Goal: Transaction & Acquisition: Purchase product/service

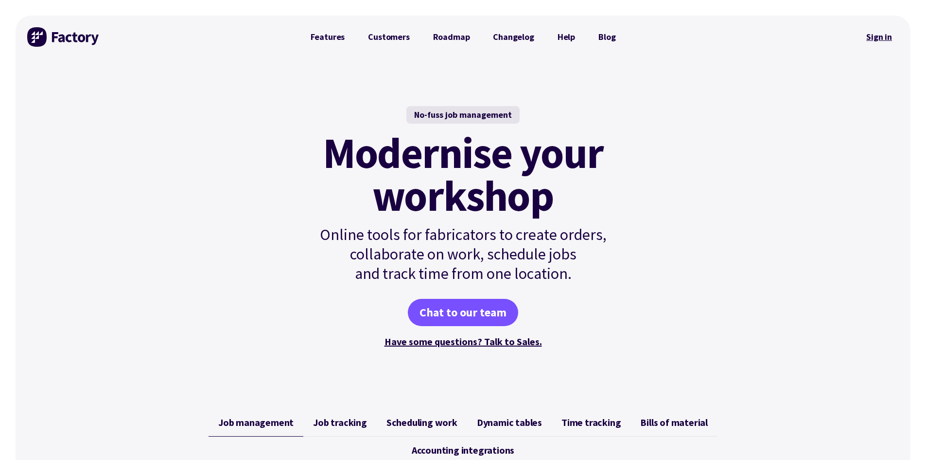
click at [883, 41] on link "Sign in" at bounding box center [879, 37] width 39 height 22
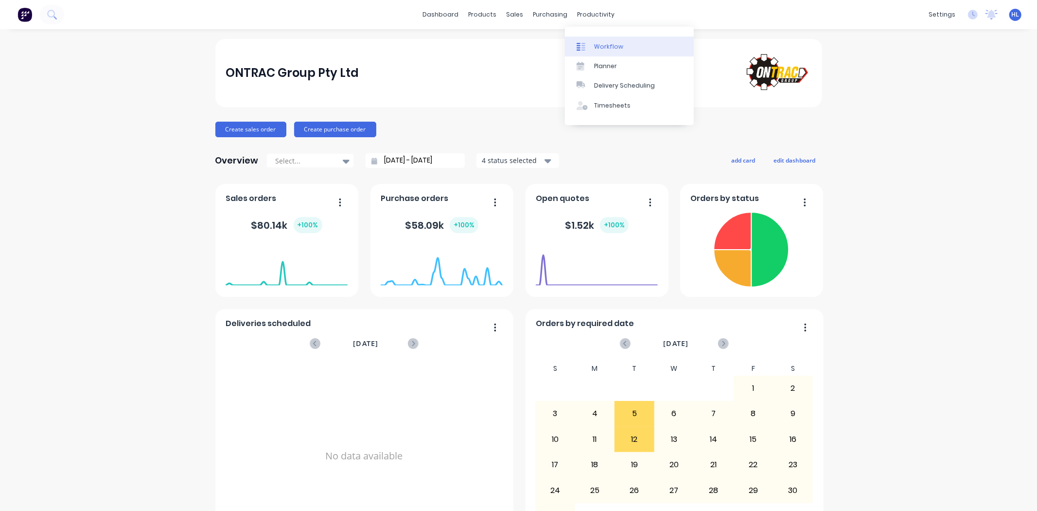
click at [616, 50] on div "Workflow" at bounding box center [608, 46] width 29 height 9
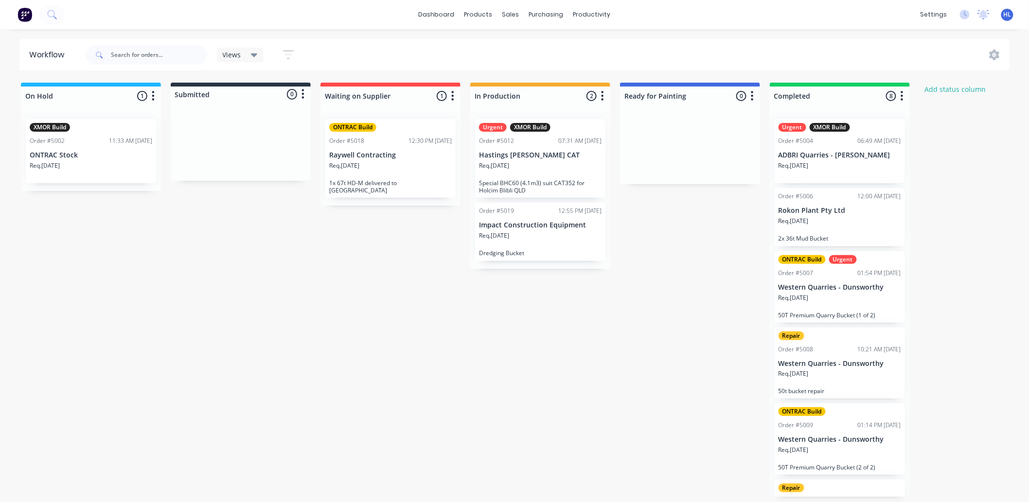
click at [427, 154] on p "Raywell Contracting" at bounding box center [390, 155] width 123 height 8
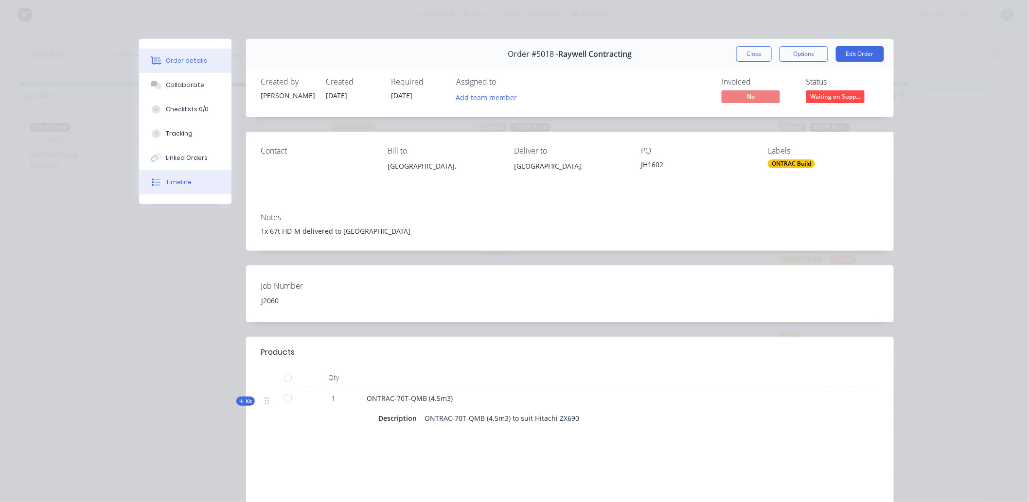
click at [200, 177] on button "Timeline" at bounding box center [185, 182] width 92 height 24
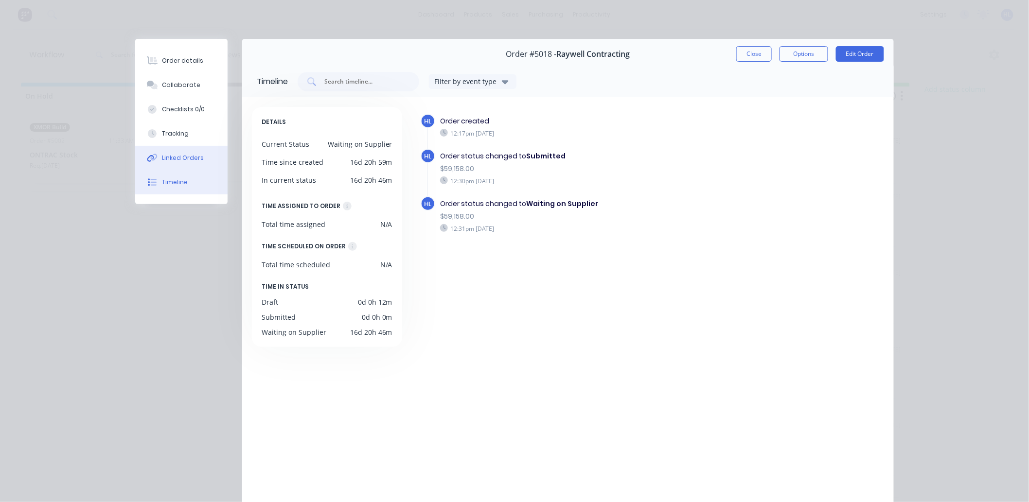
click at [198, 160] on button "Linked Orders" at bounding box center [181, 158] width 92 height 24
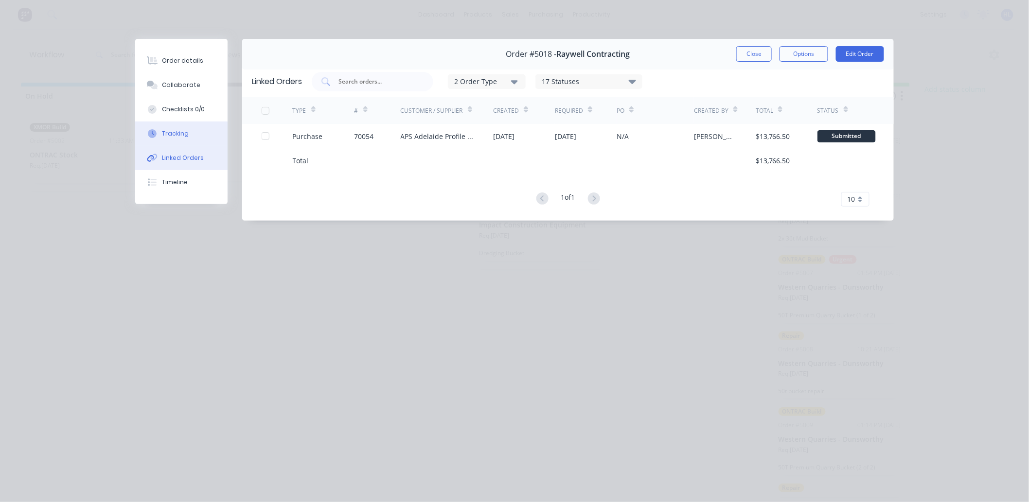
click at [196, 142] on button "Tracking" at bounding box center [181, 134] width 92 height 24
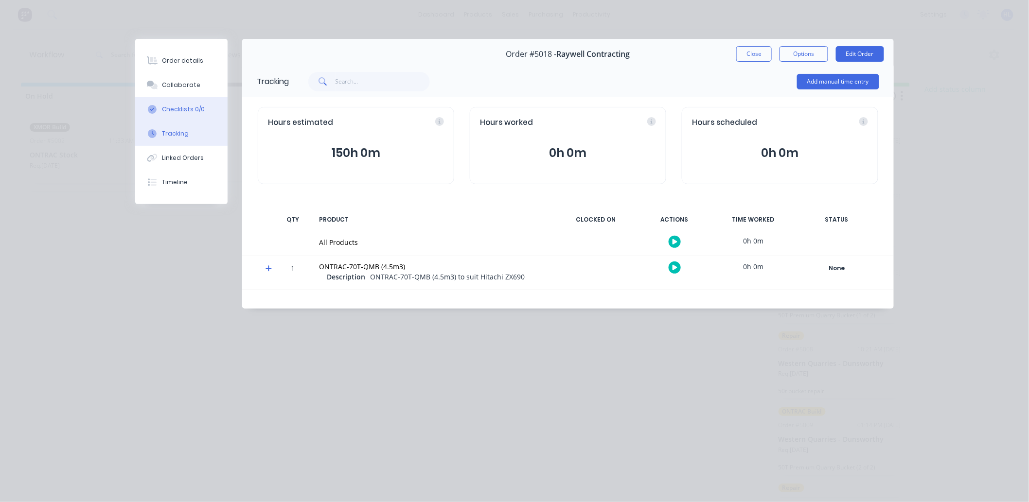
click at [197, 107] on div "Checklists 0/0" at bounding box center [183, 109] width 43 height 9
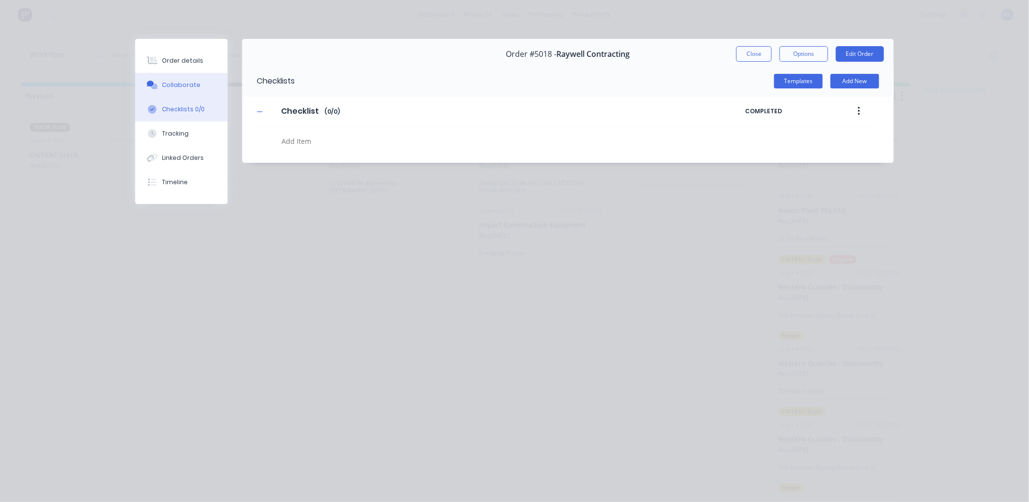
click at [198, 87] on button "Collaborate" at bounding box center [181, 85] width 92 height 24
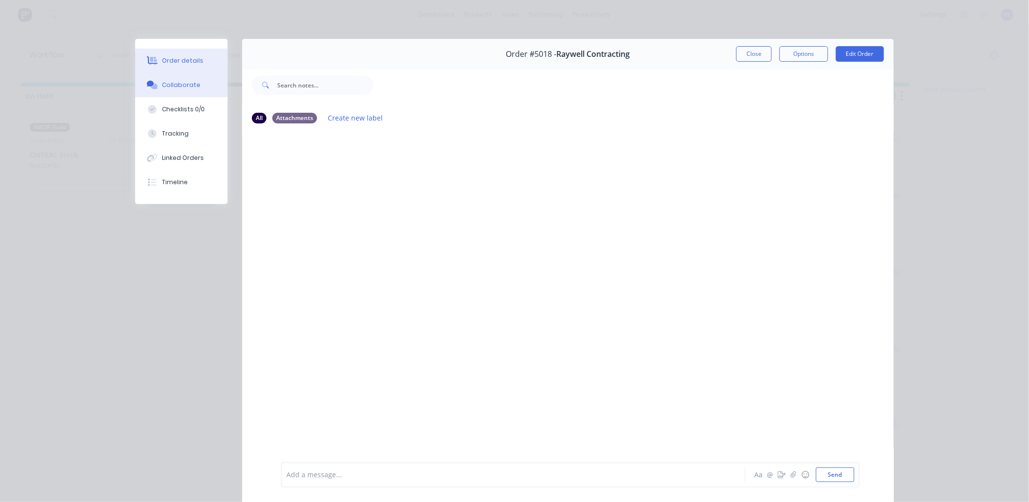
click at [199, 60] on button "Order details" at bounding box center [181, 61] width 92 height 24
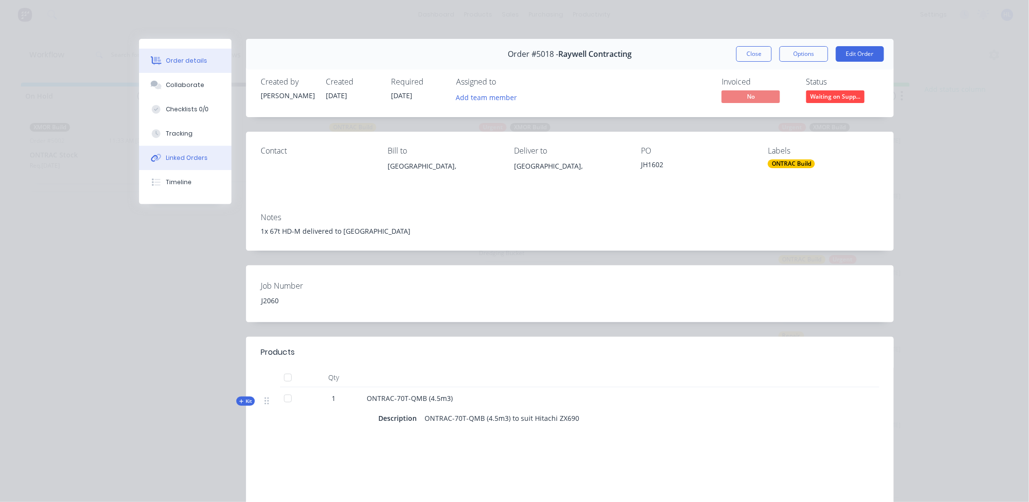
click at [206, 150] on button "Linked Orders" at bounding box center [185, 158] width 92 height 24
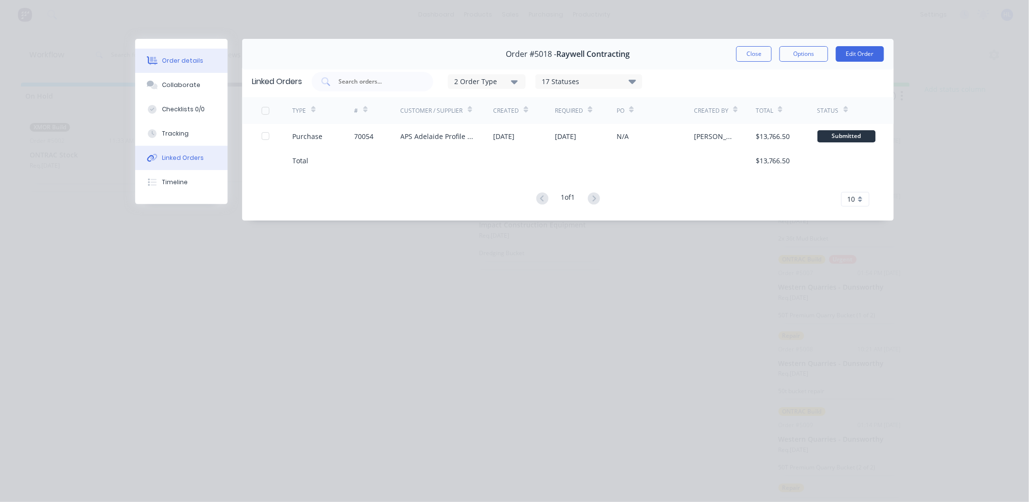
click at [186, 63] on div "Order details" at bounding box center [182, 60] width 41 height 9
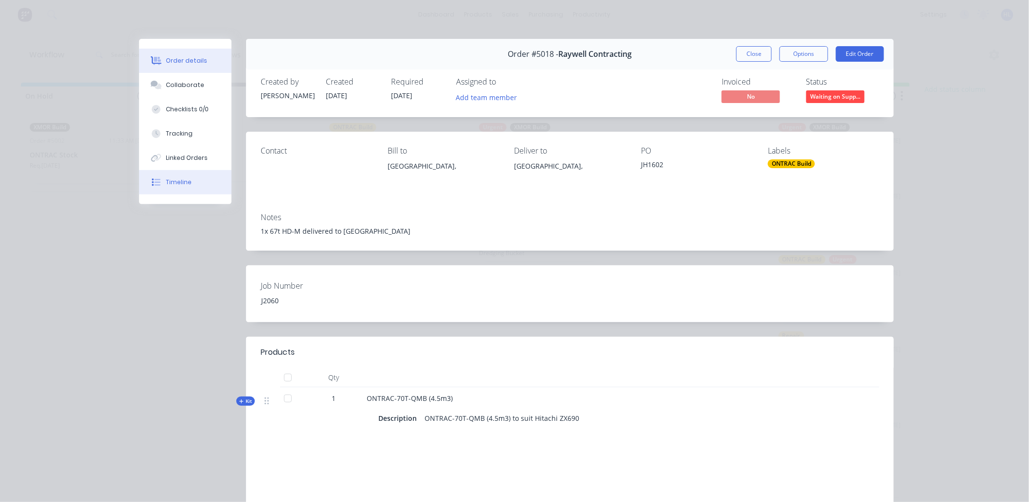
click at [198, 184] on button "Timeline" at bounding box center [185, 182] width 92 height 24
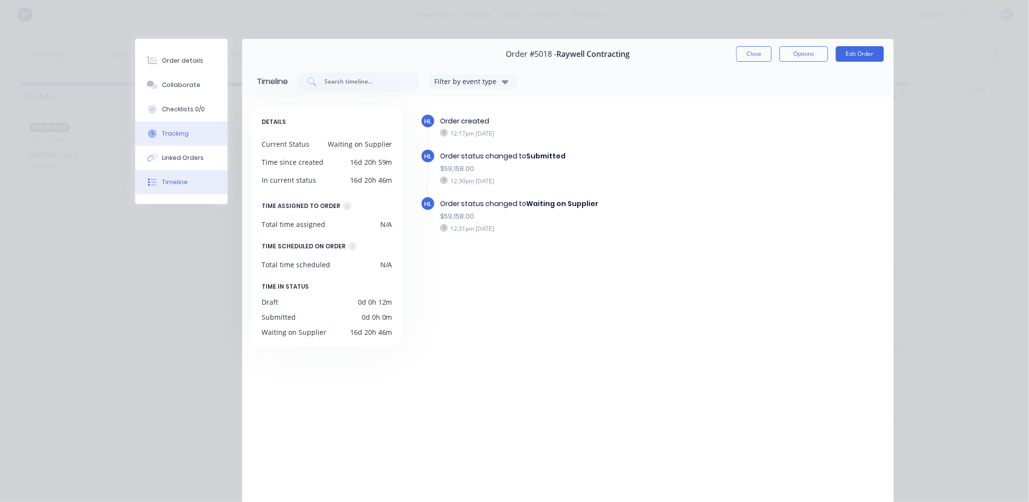
click at [194, 136] on button "Tracking" at bounding box center [181, 134] width 92 height 24
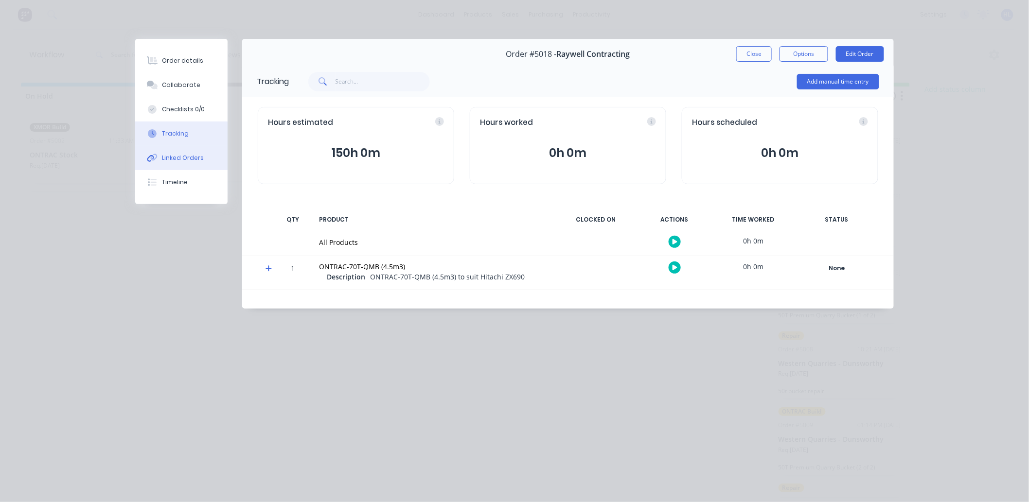
click at [187, 158] on div "Linked Orders" at bounding box center [183, 158] width 42 height 9
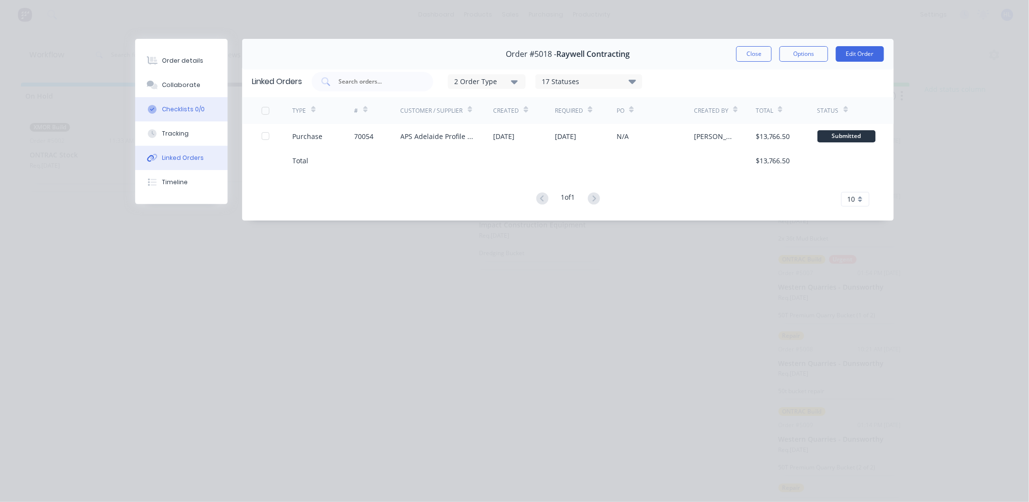
click at [179, 107] on div "Checklists 0/0" at bounding box center [183, 109] width 43 height 9
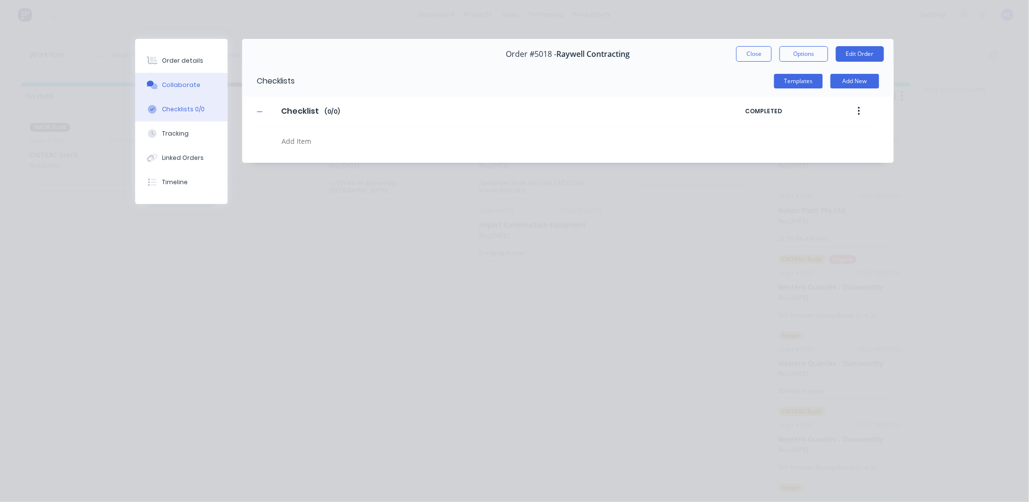
click at [182, 84] on div "Collaborate" at bounding box center [181, 85] width 38 height 9
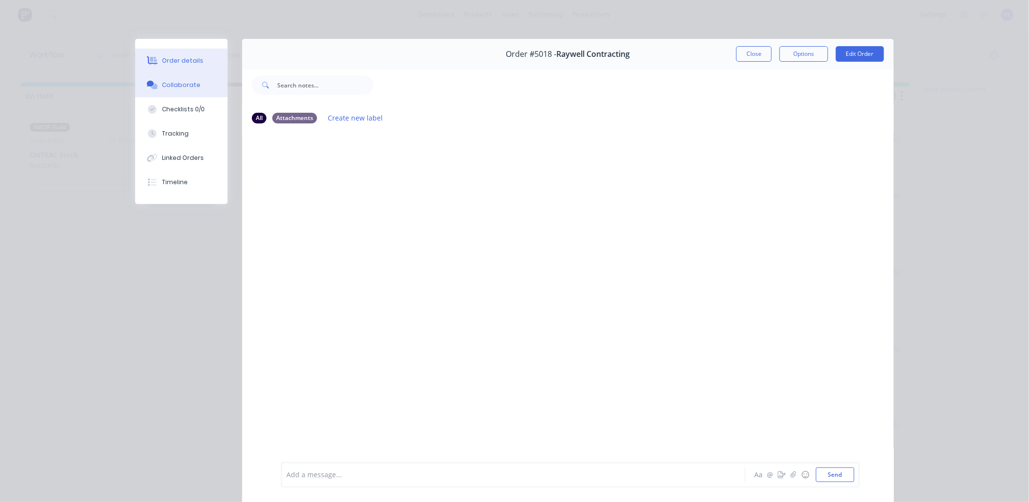
click at [189, 61] on div "Order details" at bounding box center [182, 60] width 41 height 9
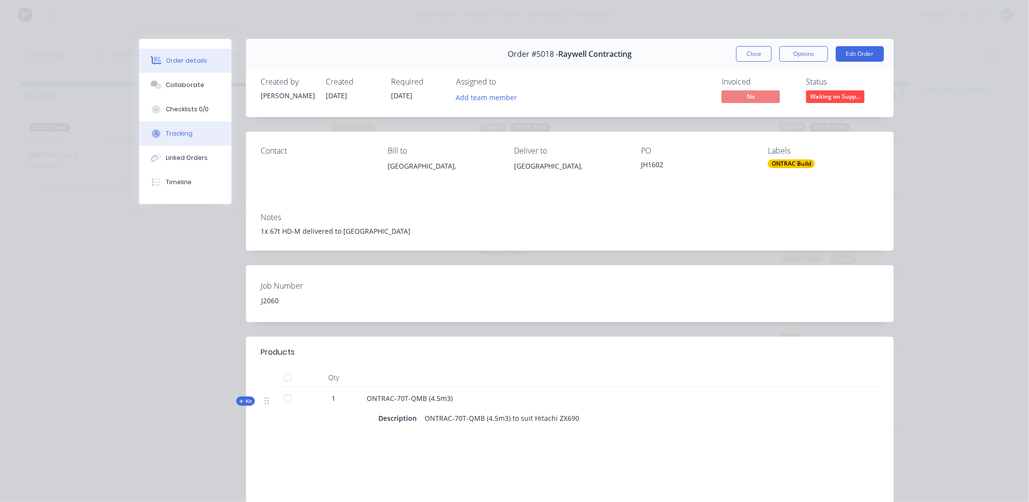
click at [185, 124] on button "Tracking" at bounding box center [185, 134] width 92 height 24
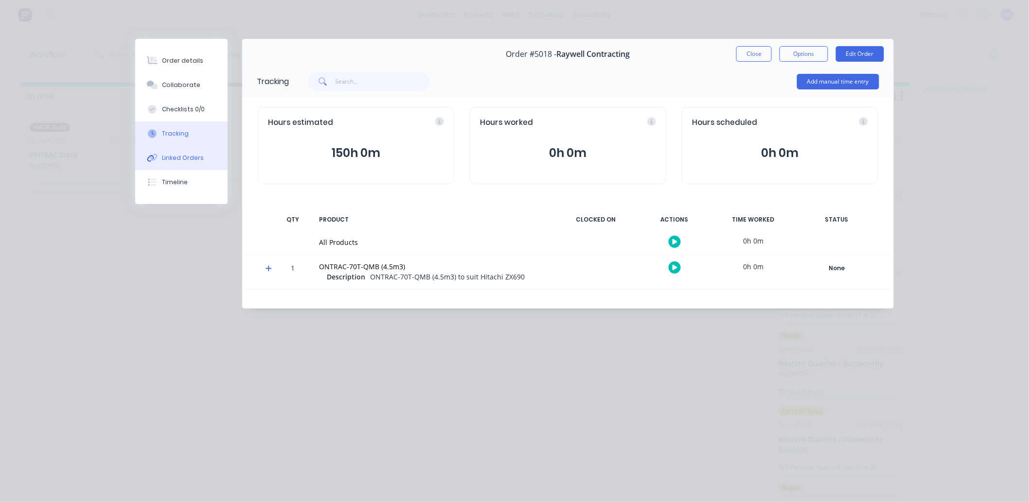
click at [185, 152] on button "Linked Orders" at bounding box center [181, 158] width 92 height 24
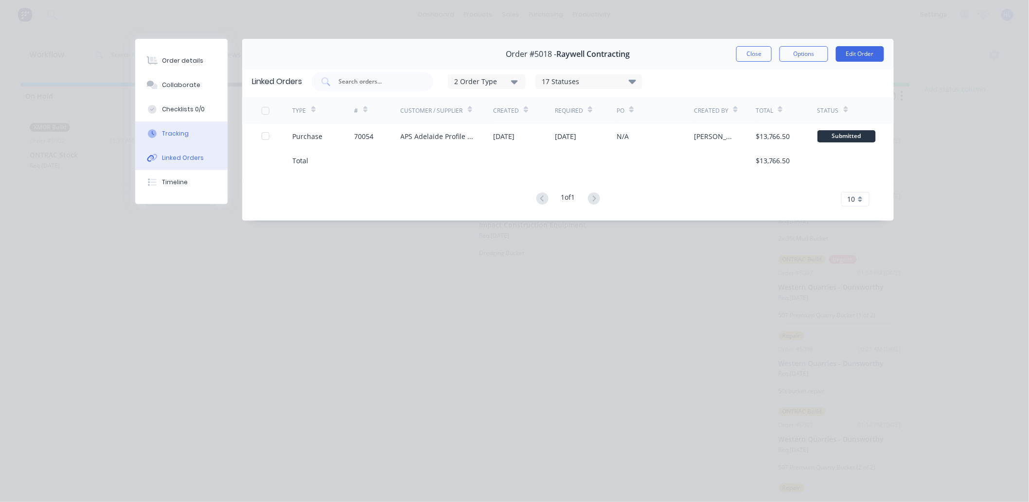
click at [187, 124] on button "Tracking" at bounding box center [181, 134] width 92 height 24
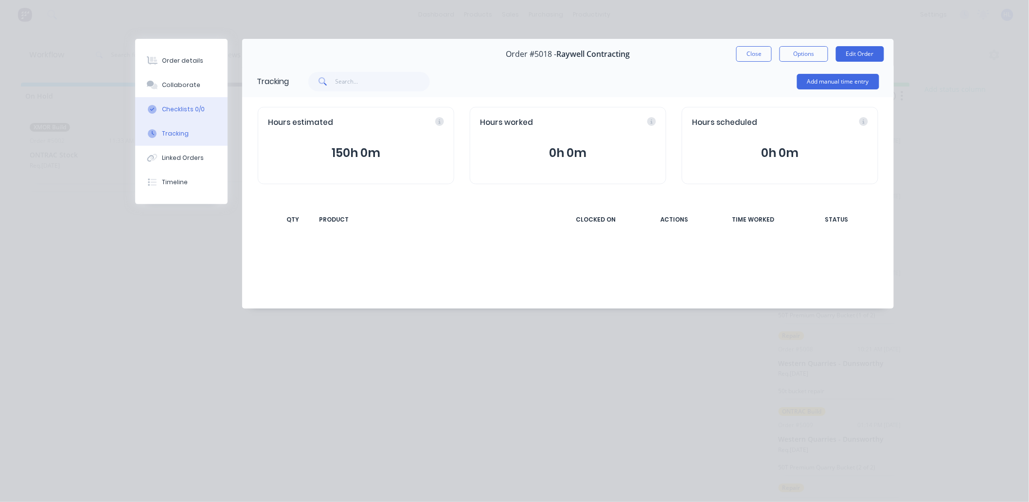
click at [189, 103] on button "Checklists 0/0" at bounding box center [181, 109] width 92 height 24
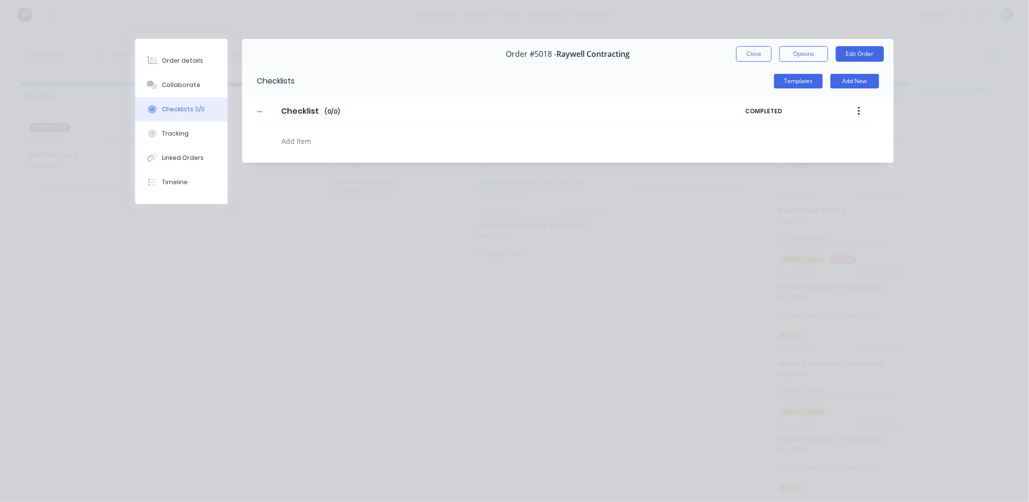
type textarea "x"
click at [192, 73] on button "Collaborate" at bounding box center [181, 85] width 92 height 24
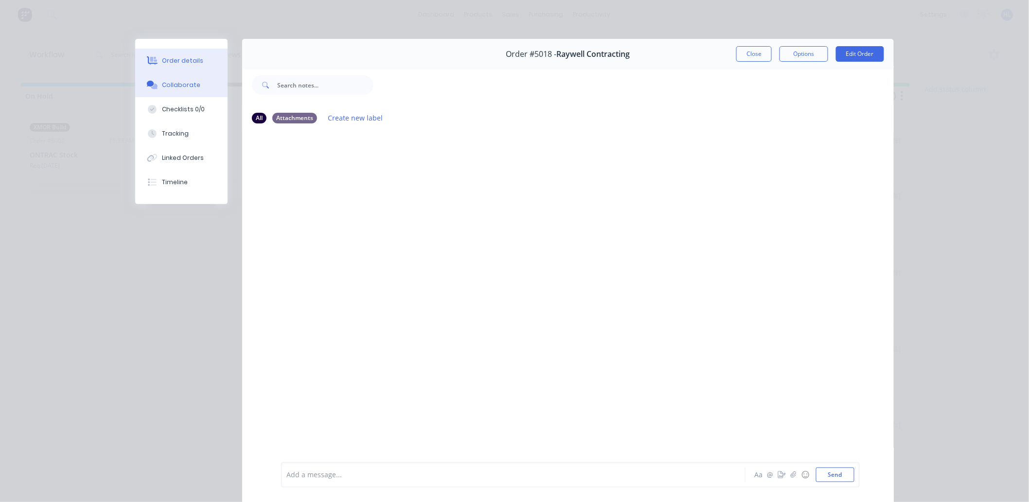
click at [193, 52] on button "Order details" at bounding box center [181, 61] width 92 height 24
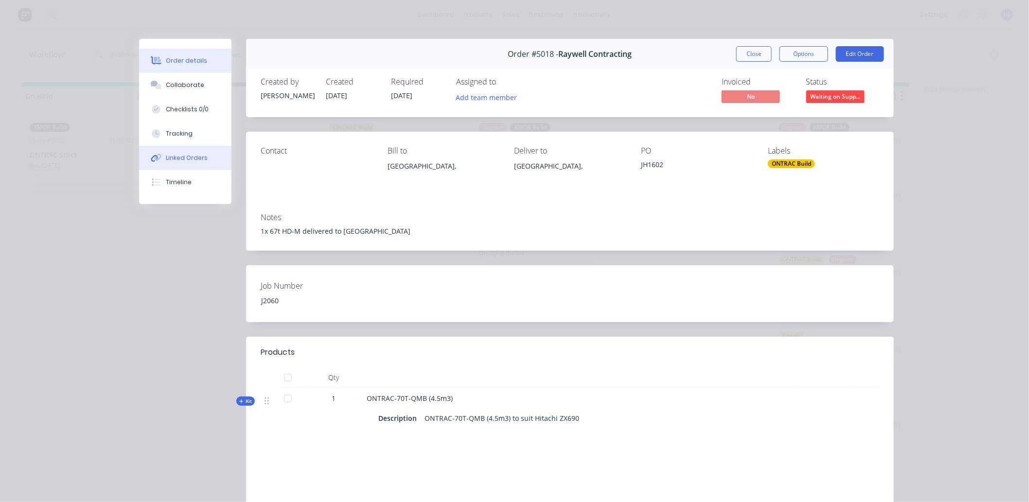
click at [197, 154] on div "Linked Orders" at bounding box center [187, 158] width 42 height 9
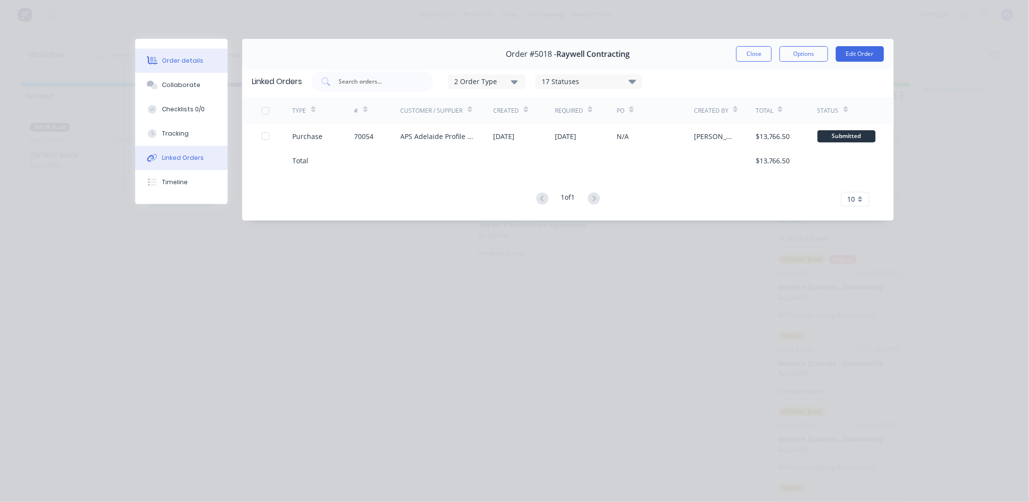
click at [184, 69] on button "Order details" at bounding box center [181, 61] width 92 height 24
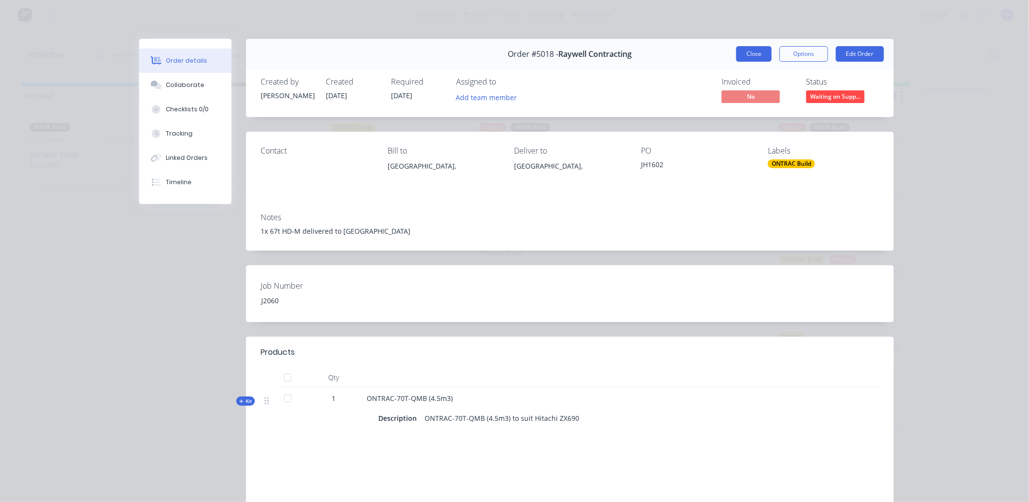
click at [739, 57] on button "Close" at bounding box center [754, 54] width 36 height 16
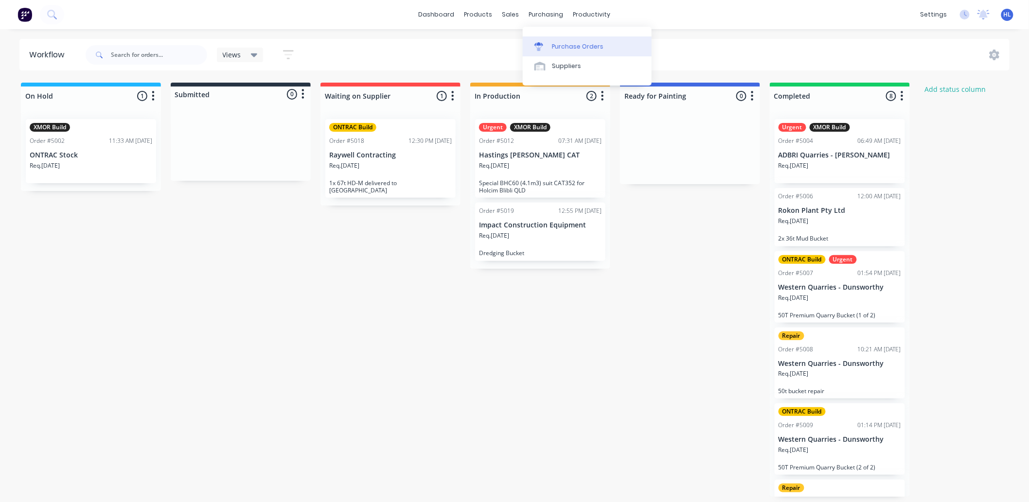
click at [571, 51] on div "Purchase Orders" at bounding box center [578, 46] width 52 height 9
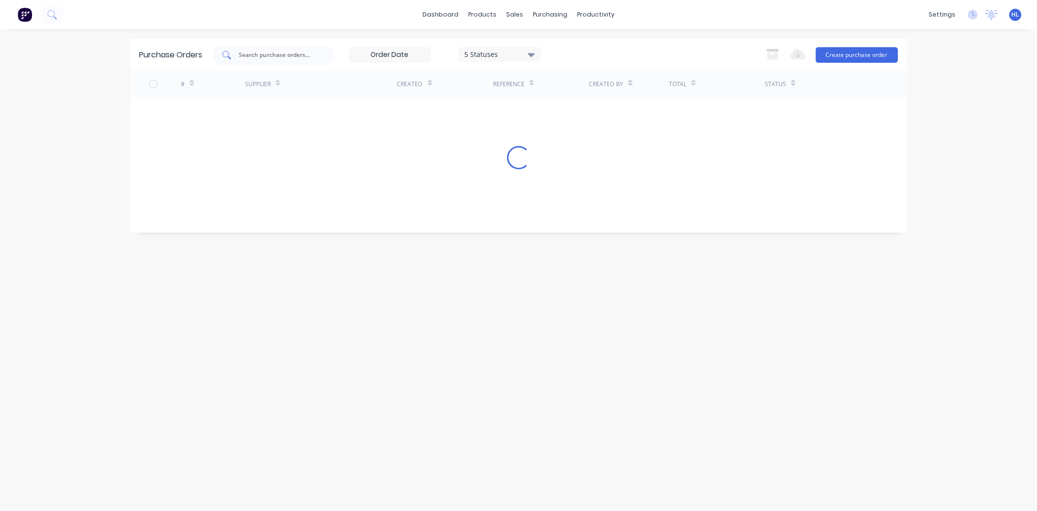
drag, startPoint x: 258, startPoint y: 64, endPoint x: 263, endPoint y: 62, distance: 5.5
click at [258, 64] on div at bounding box center [274, 54] width 122 height 19
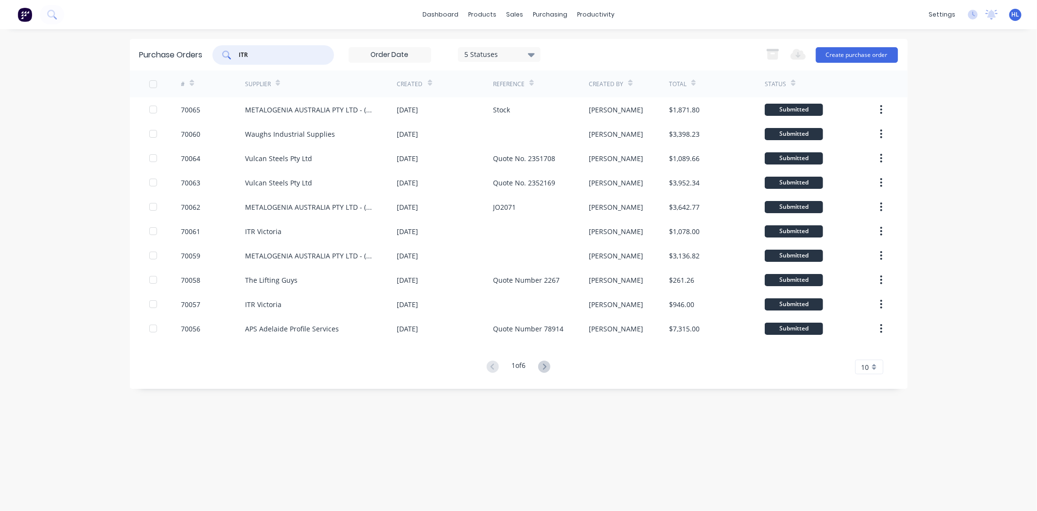
type input "ITR"
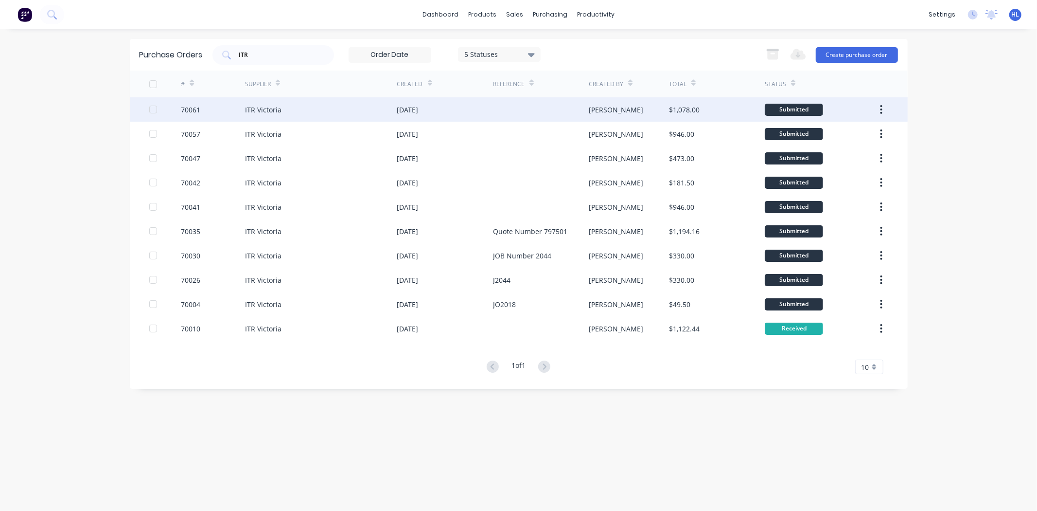
drag, startPoint x: 294, startPoint y: 115, endPoint x: 252, endPoint y: 114, distance: 41.8
click at [252, 114] on div "ITR Victoria" at bounding box center [263, 110] width 36 height 10
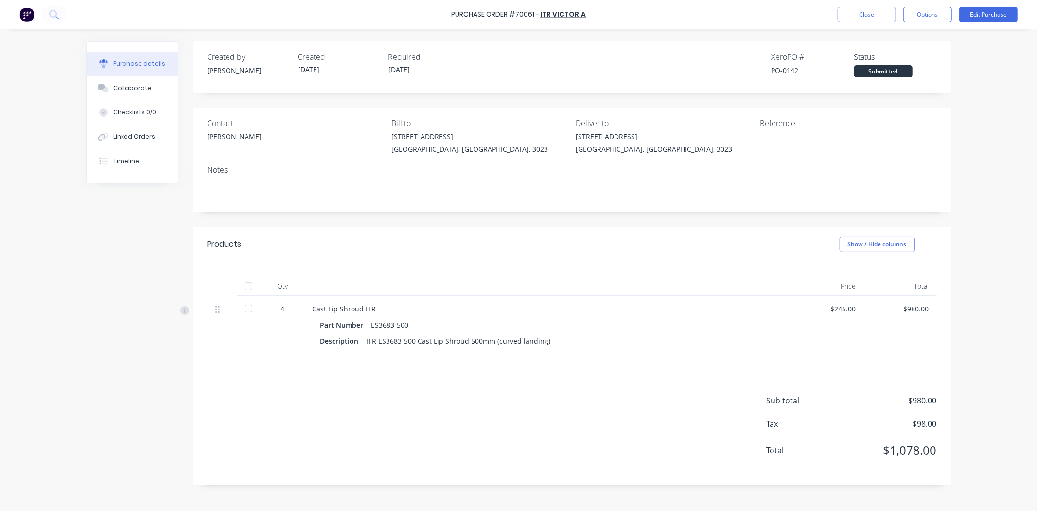
click at [249, 114] on div "Contact [PERSON_NAME] ITR Bill to [STREET_ADDRESS][PERSON_NAME] Deliver to [STR…" at bounding box center [572, 159] width 759 height 105
click at [886, 10] on button "Close" at bounding box center [867, 15] width 58 height 16
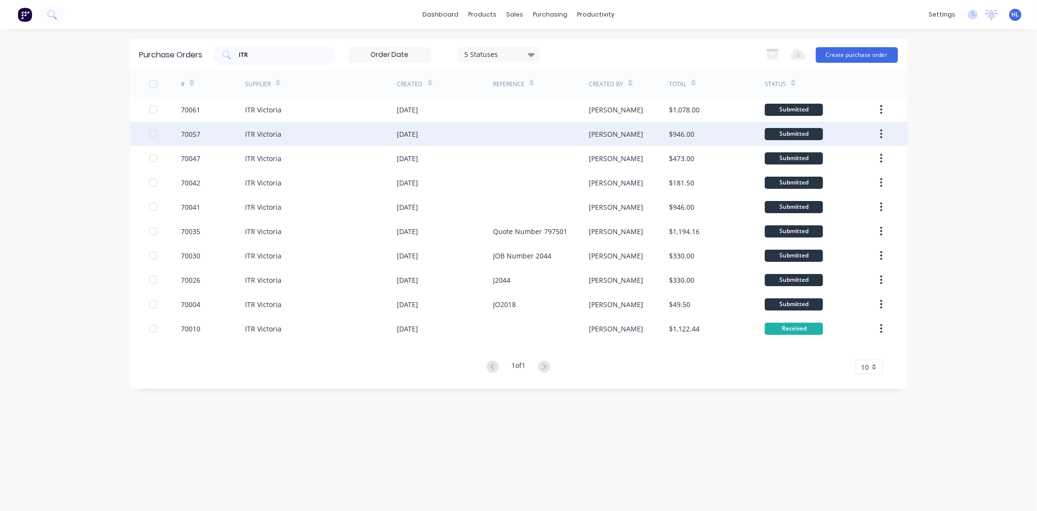
click at [329, 137] on div "ITR Victoria" at bounding box center [321, 134] width 152 height 24
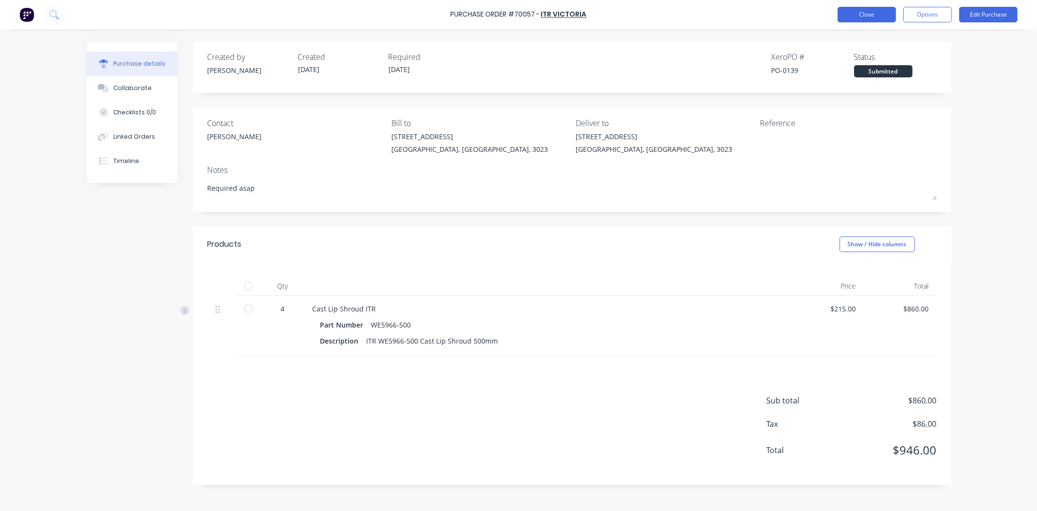
click at [879, 13] on button "Close" at bounding box center [867, 15] width 58 height 16
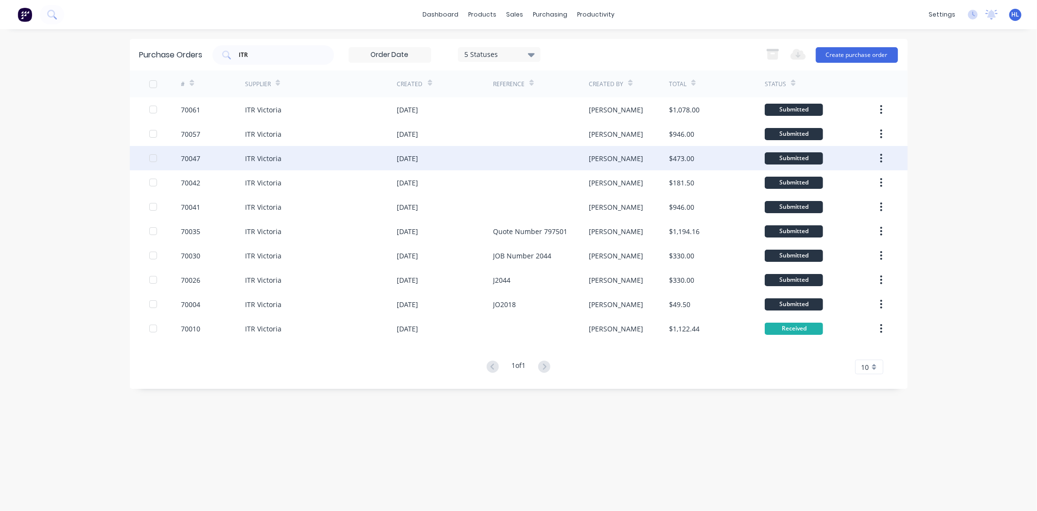
click at [430, 150] on div "[DATE]" at bounding box center [445, 158] width 96 height 24
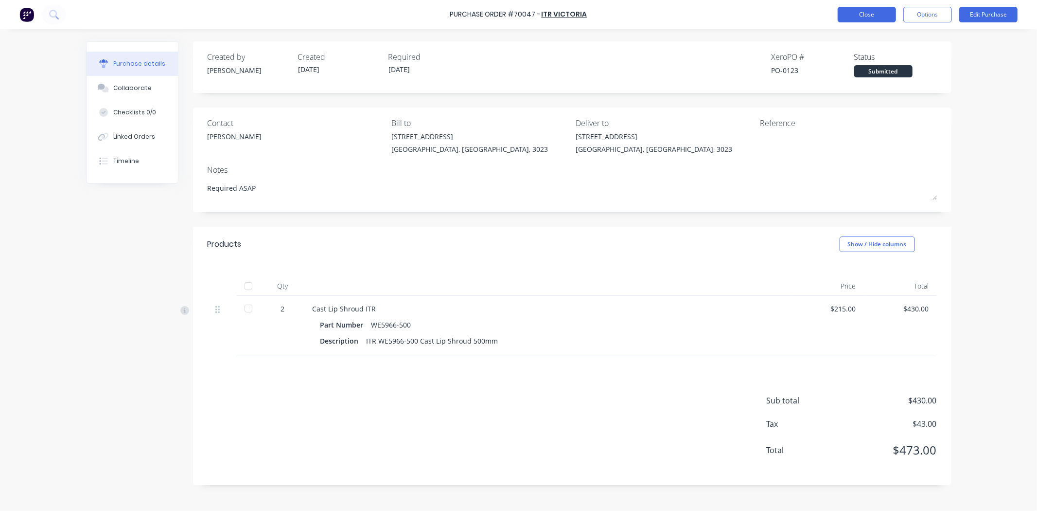
click at [867, 18] on button "Close" at bounding box center [867, 15] width 58 height 16
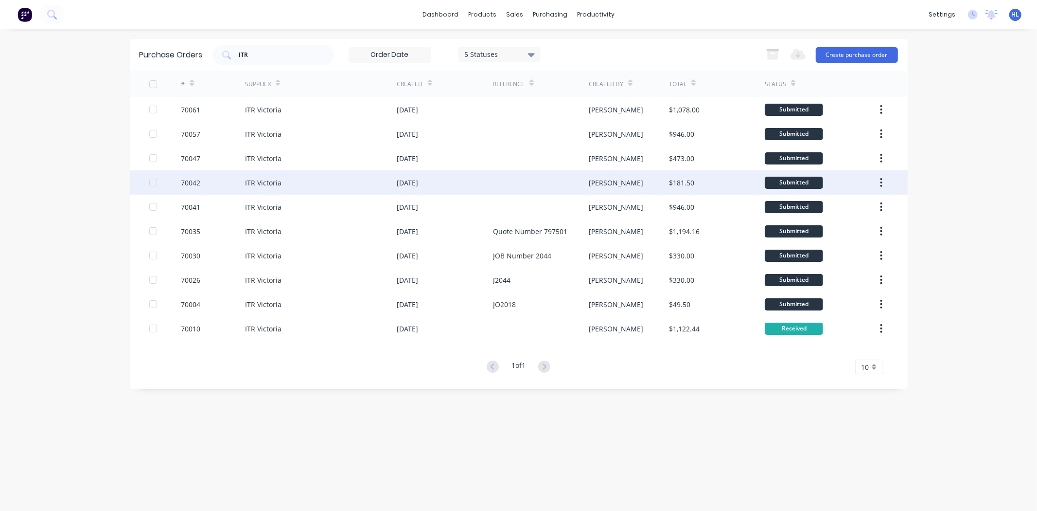
click at [286, 186] on div "ITR Victoria" at bounding box center [321, 182] width 152 height 24
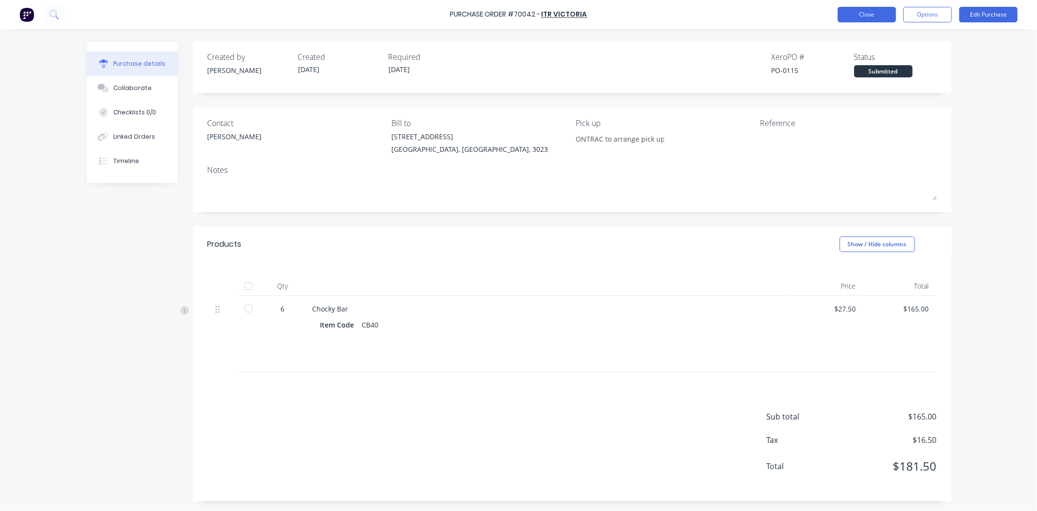
click at [854, 20] on button "Close" at bounding box center [867, 15] width 58 height 16
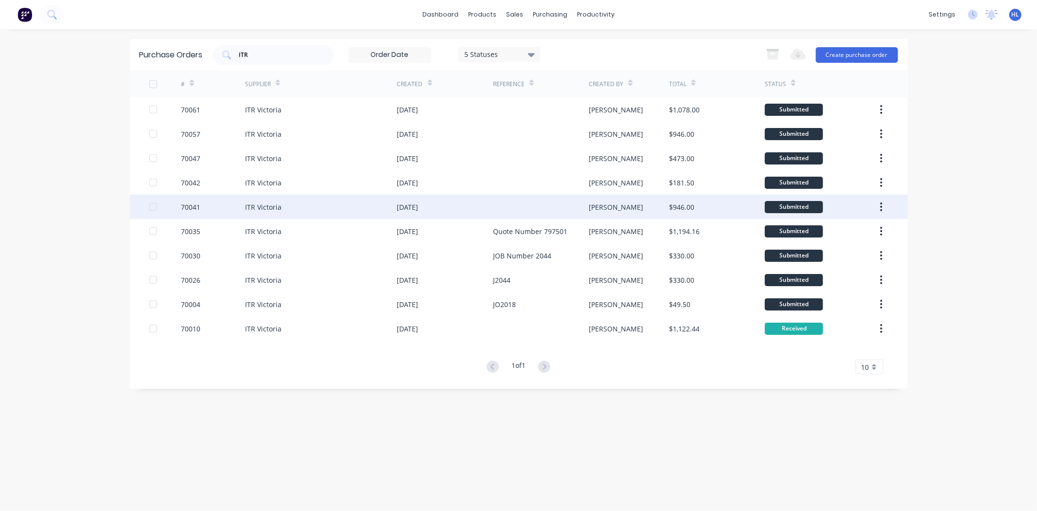
click at [407, 210] on div "[DATE]" at bounding box center [407, 207] width 21 height 10
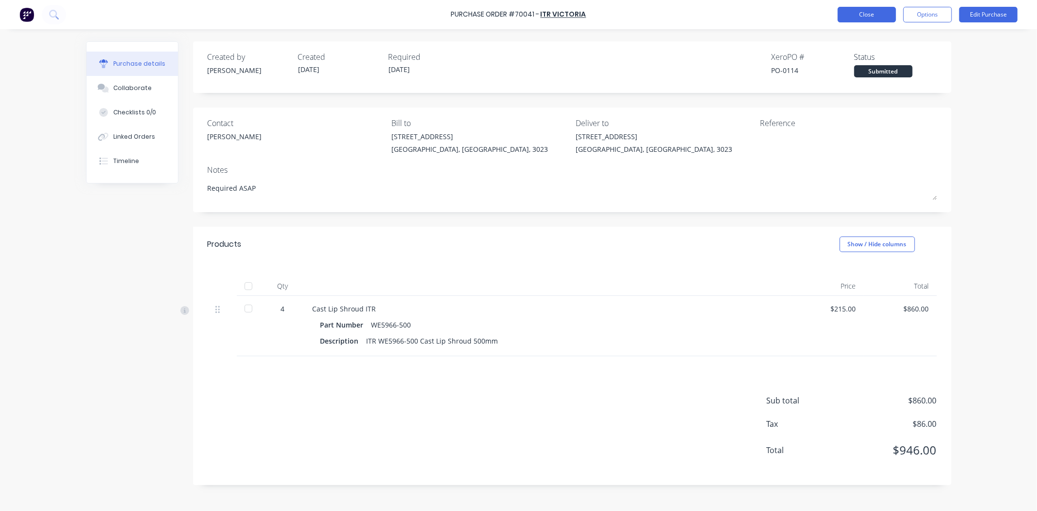
click at [869, 17] on button "Close" at bounding box center [867, 15] width 58 height 16
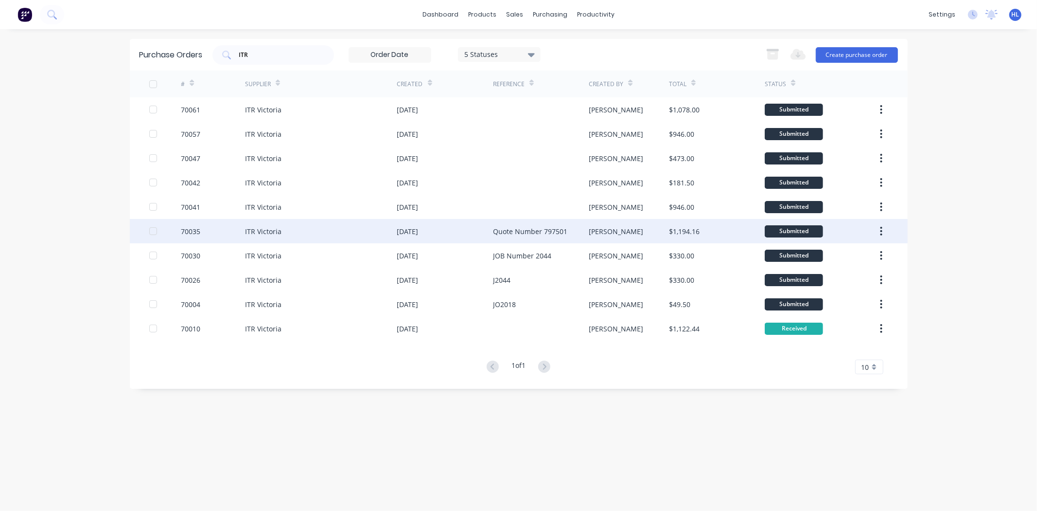
click at [548, 232] on div "Quote Number 797501" at bounding box center [530, 231] width 74 height 10
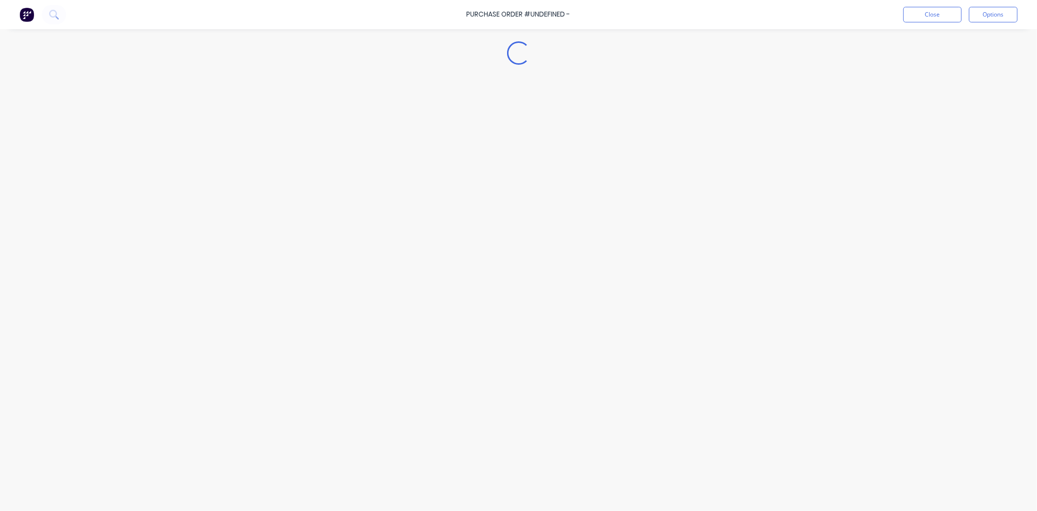
type textarea "x"
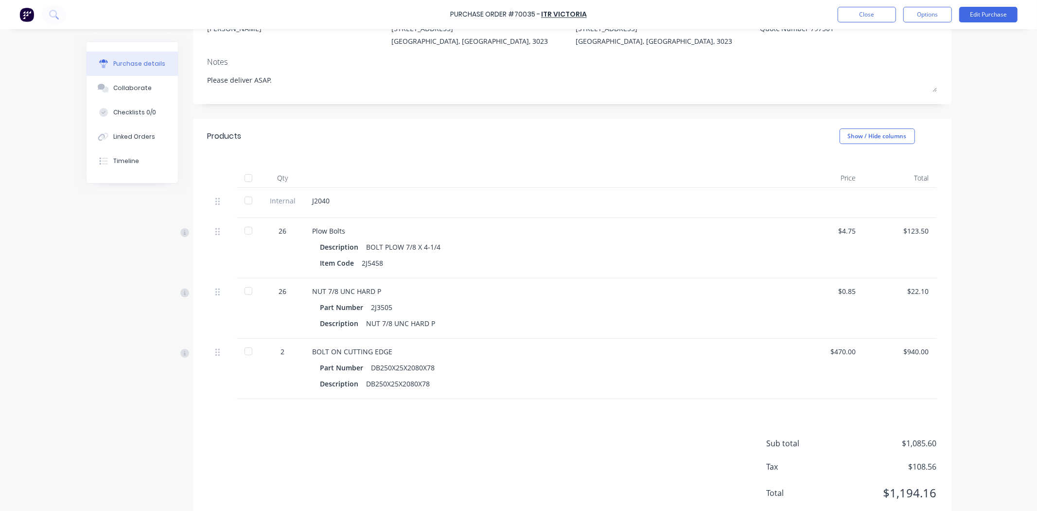
scroll to position [135, 0]
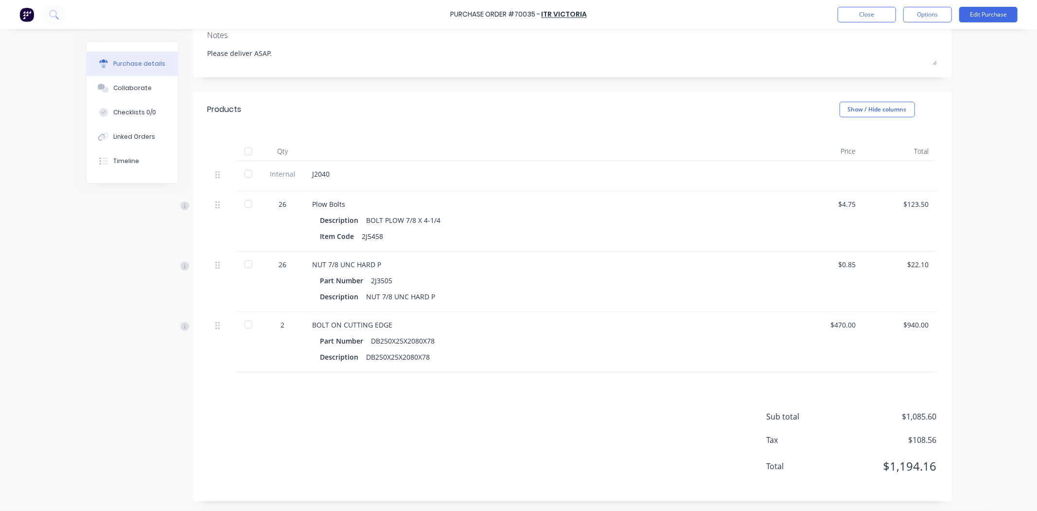
drag, startPoint x: 908, startPoint y: 268, endPoint x: 959, endPoint y: 260, distance: 51.7
click at [959, 260] on div "Purchase Order #70035 - ITR Victoria Close Options Edit Purchase Purchase detai…" at bounding box center [518, 255] width 1037 height 511
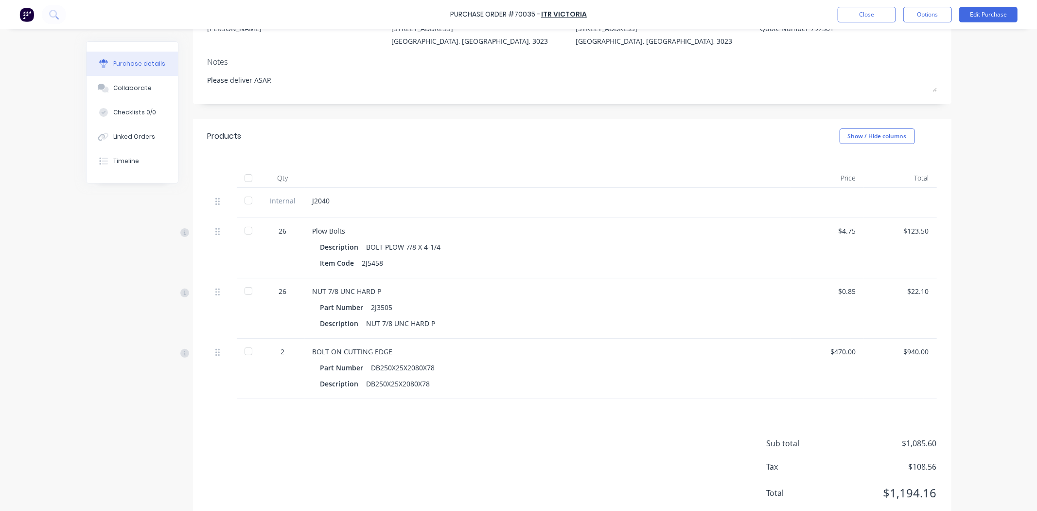
scroll to position [0, 0]
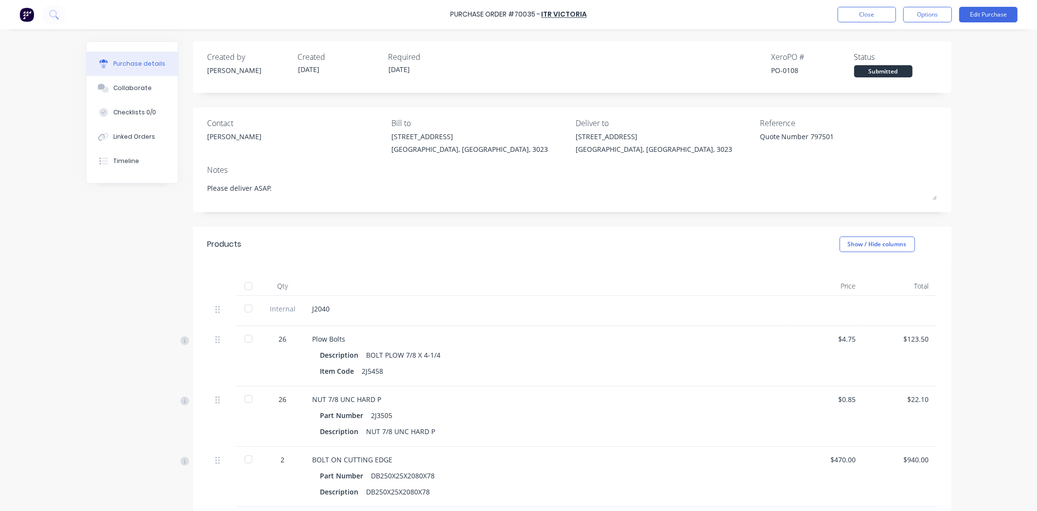
click at [877, 4] on div "Purchase Order #70035 - ITR Victoria Close Options Edit Purchase" at bounding box center [518, 14] width 1037 height 29
click at [874, 7] on button "Close" at bounding box center [867, 15] width 58 height 16
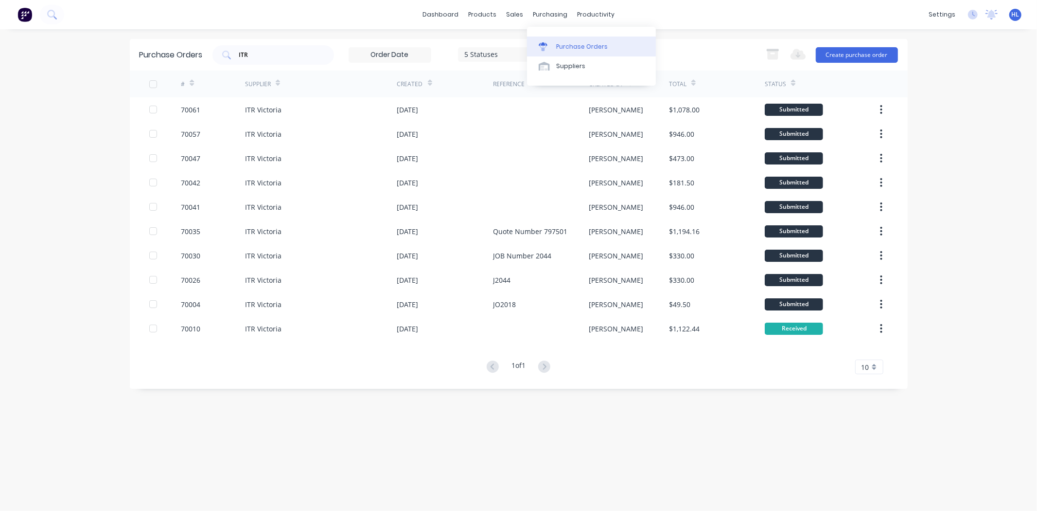
click at [568, 48] on div "Purchase Orders" at bounding box center [582, 46] width 52 height 9
click at [857, 57] on button "Create purchase order" at bounding box center [857, 55] width 82 height 16
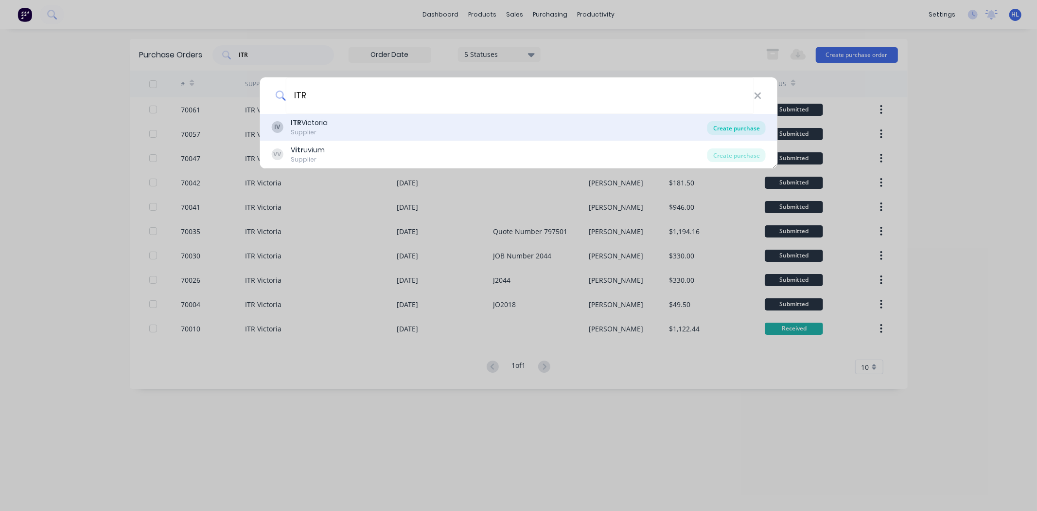
type input "ITR"
click at [743, 124] on div "Create purchase" at bounding box center [737, 128] width 58 height 14
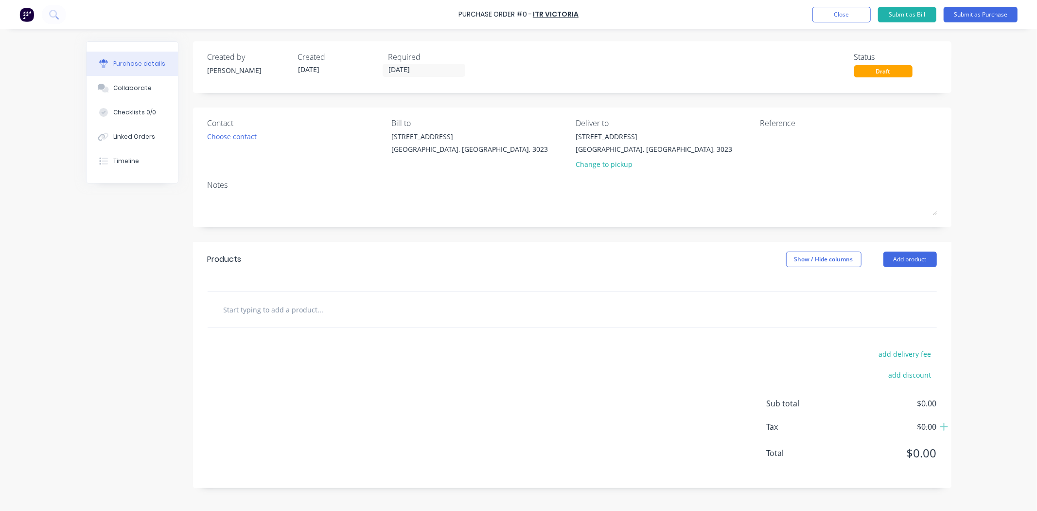
click at [338, 317] on input "text" at bounding box center [320, 309] width 195 height 19
click at [361, 275] on div "Products Show / Hide columns Add product" at bounding box center [572, 259] width 759 height 35
click at [349, 302] on input "text" at bounding box center [320, 309] width 195 height 19
click at [895, 256] on button "Add product" at bounding box center [910, 259] width 53 height 16
click at [889, 278] on div "Product catalogue" at bounding box center [891, 284] width 75 height 14
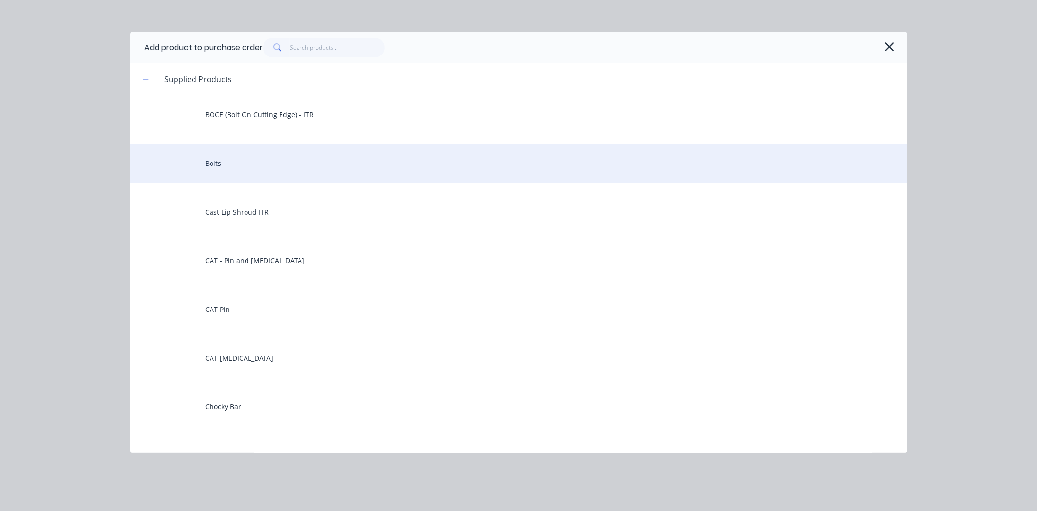
click at [270, 174] on div "Bolts" at bounding box center [518, 162] width 777 height 39
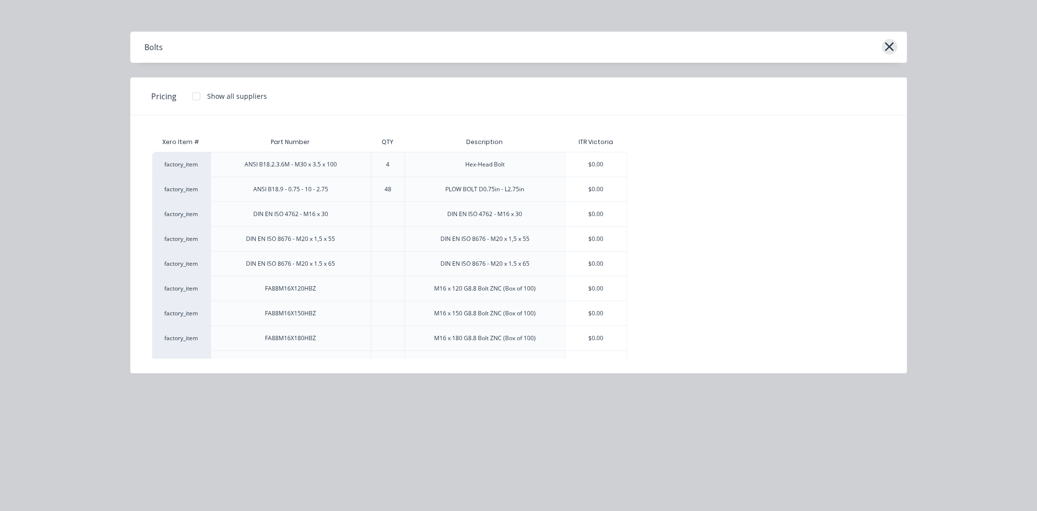
click at [892, 53] on icon "button" at bounding box center [890, 47] width 10 height 14
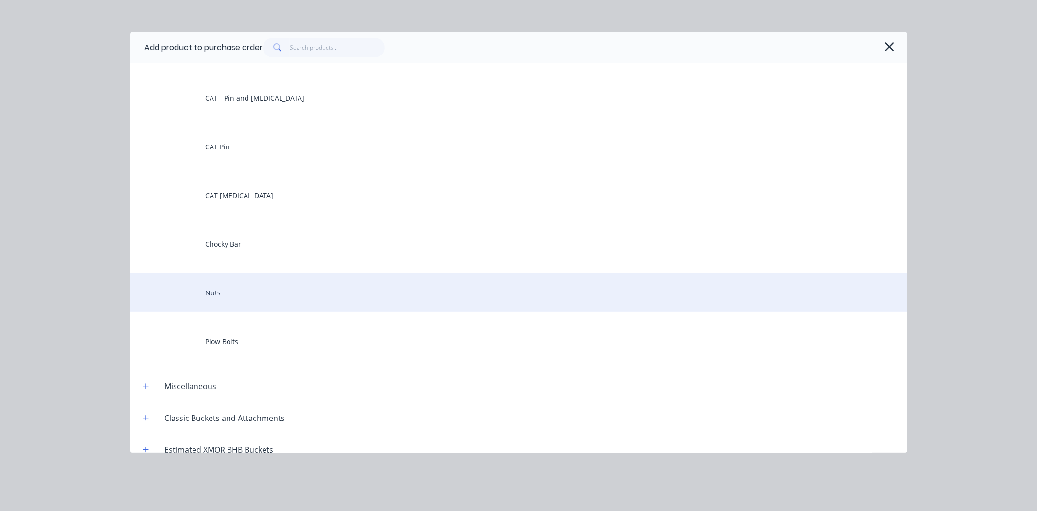
scroll to position [162, 0]
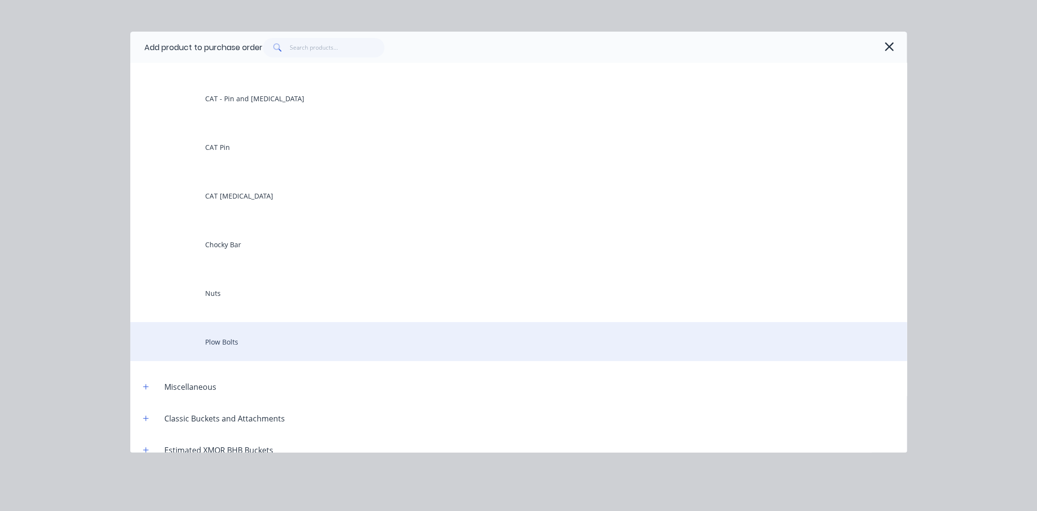
click at [280, 349] on div "Plow Bolts" at bounding box center [518, 341] width 777 height 39
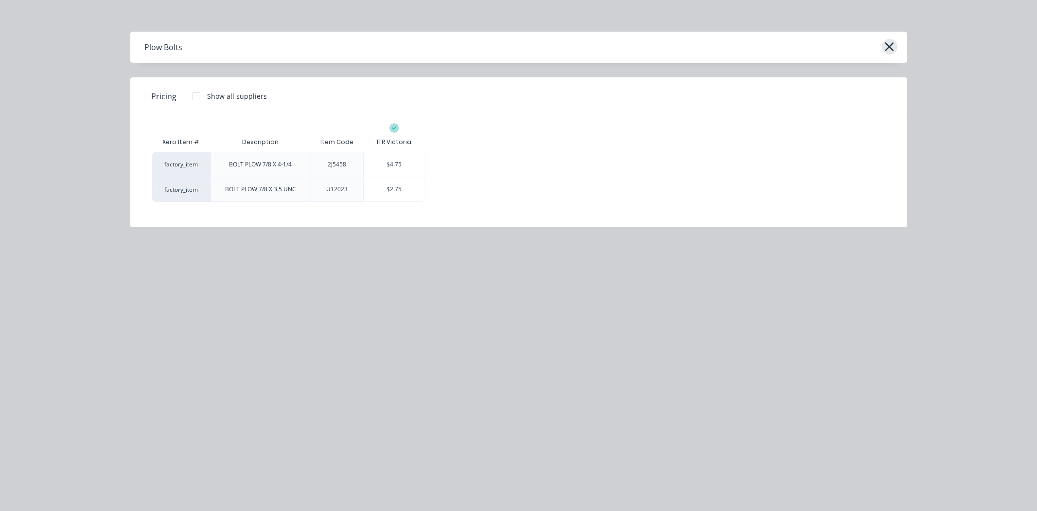
click at [886, 47] on icon "button" at bounding box center [890, 47] width 10 height 14
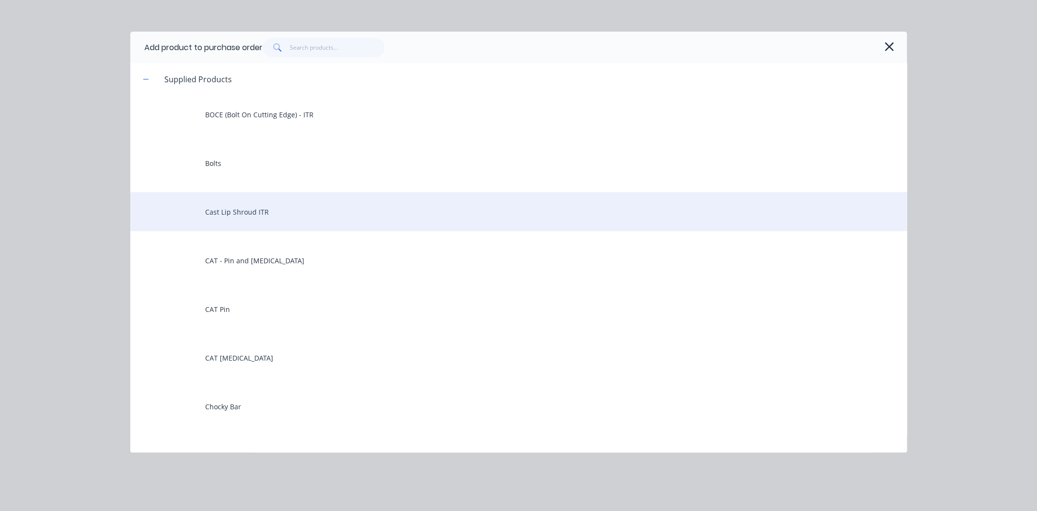
click at [250, 222] on div "Cast Lip Shroud ITR" at bounding box center [518, 211] width 777 height 39
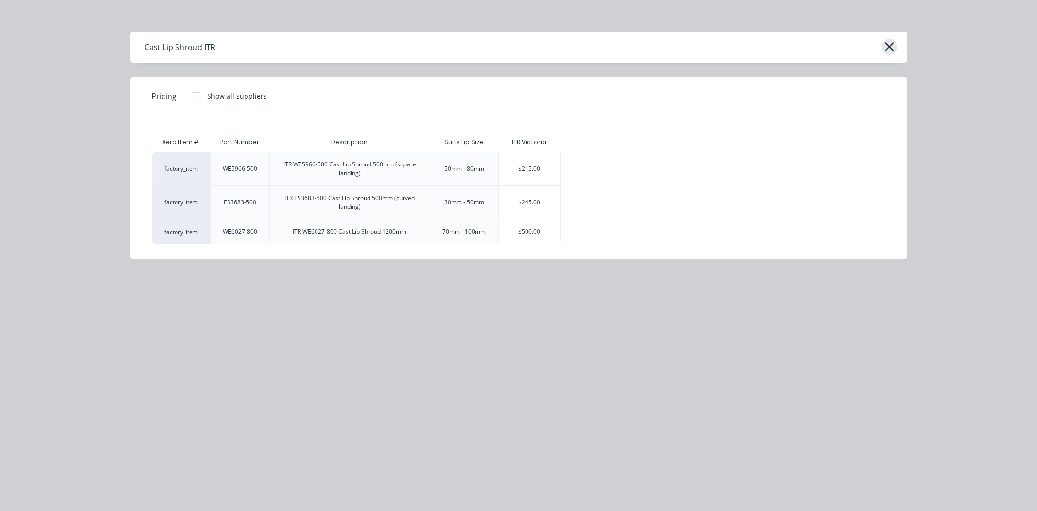
click at [891, 47] on icon "button" at bounding box center [890, 47] width 10 height 14
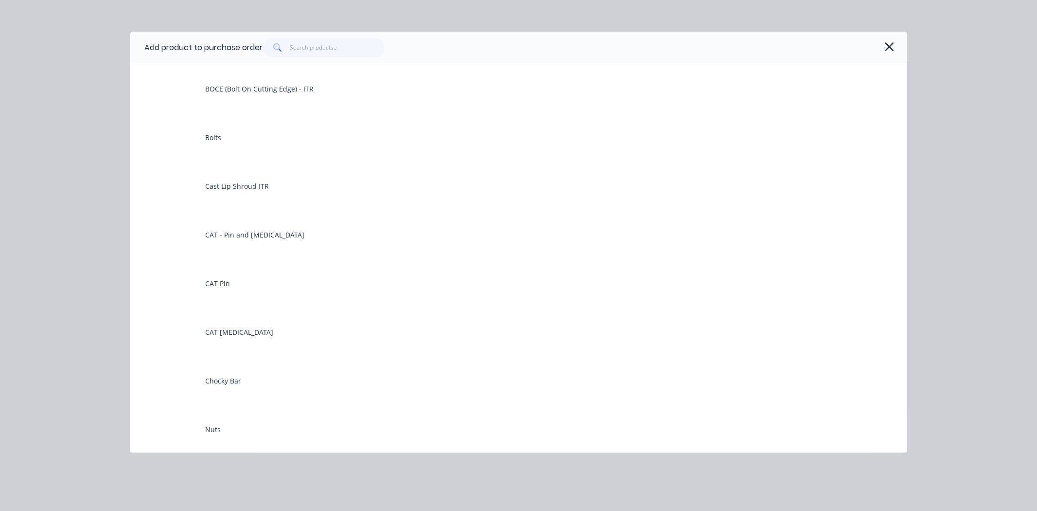
scroll to position [0, 0]
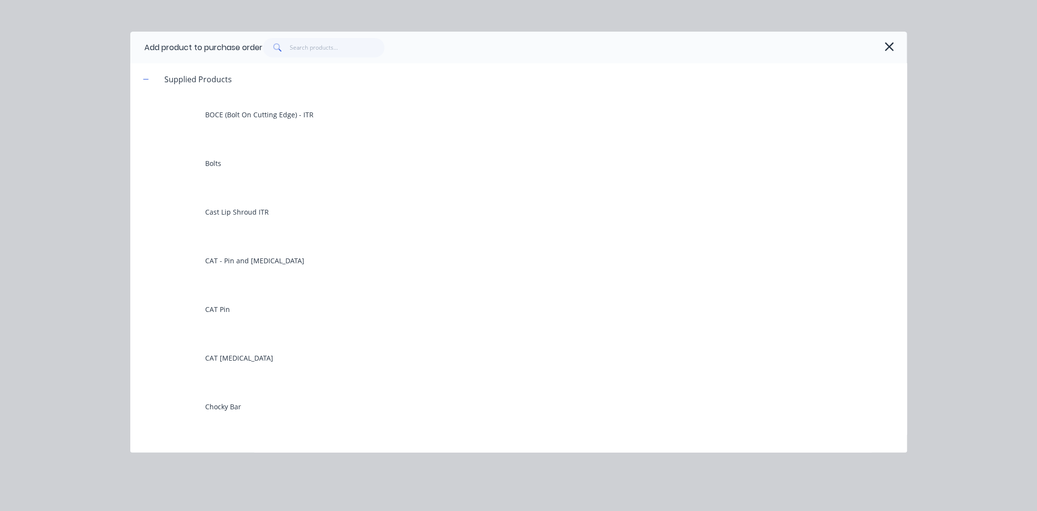
click at [901, 49] on div "Add product to purchase order" at bounding box center [518, 48] width 777 height 32
click at [892, 45] on icon "button" at bounding box center [890, 47] width 10 height 14
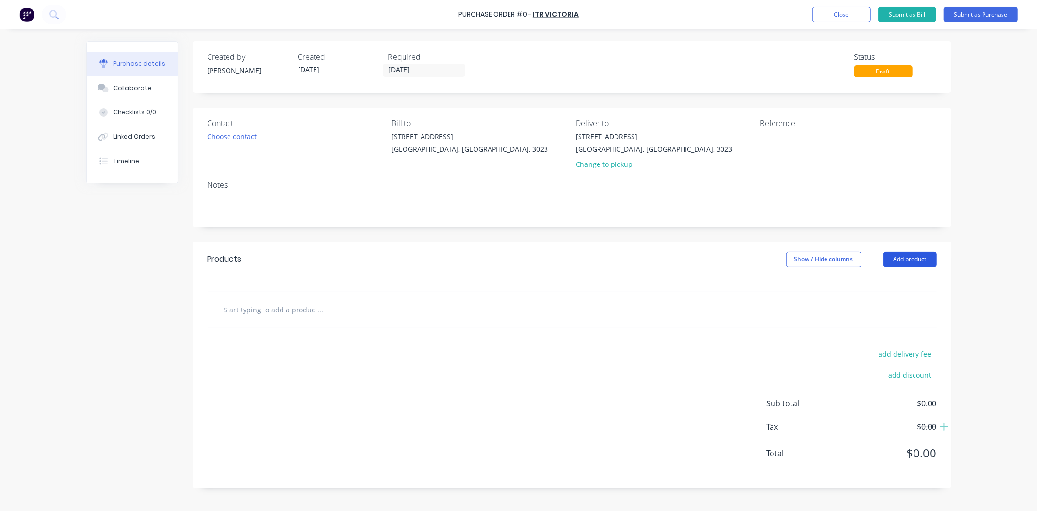
click at [894, 259] on button "Add product" at bounding box center [910, 259] width 53 height 16
click at [869, 284] on div "Product catalogue" at bounding box center [891, 284] width 75 height 14
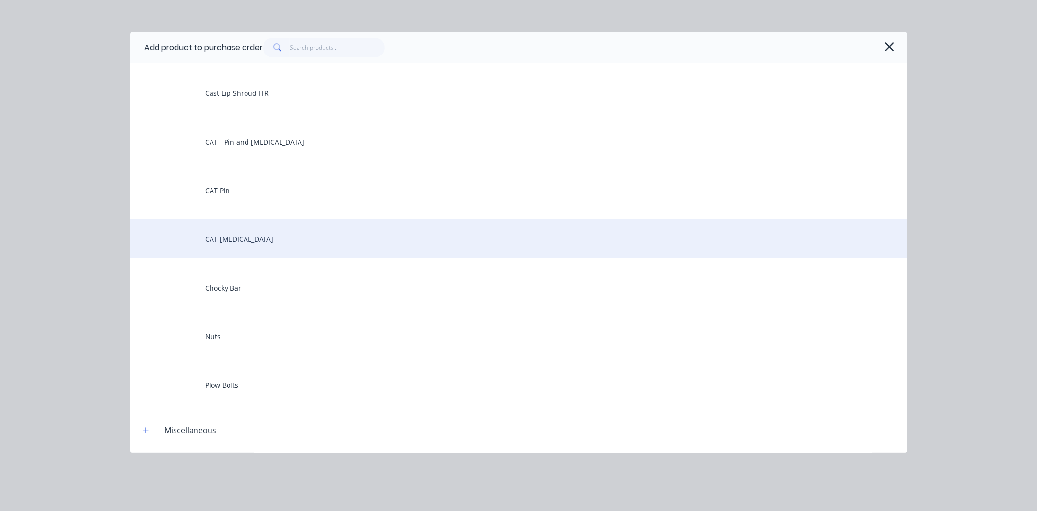
scroll to position [216, 0]
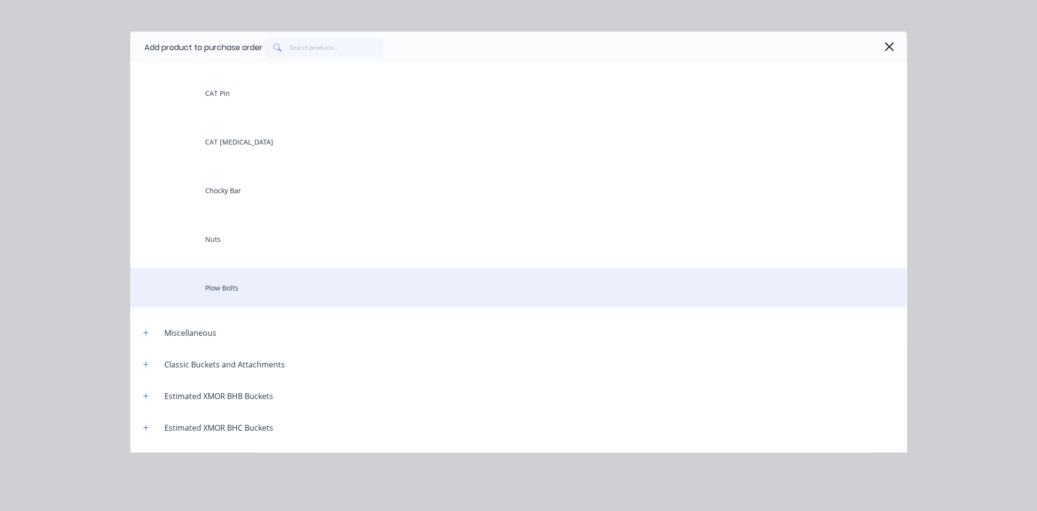
click at [277, 285] on div "Plow Bolts" at bounding box center [518, 287] width 777 height 39
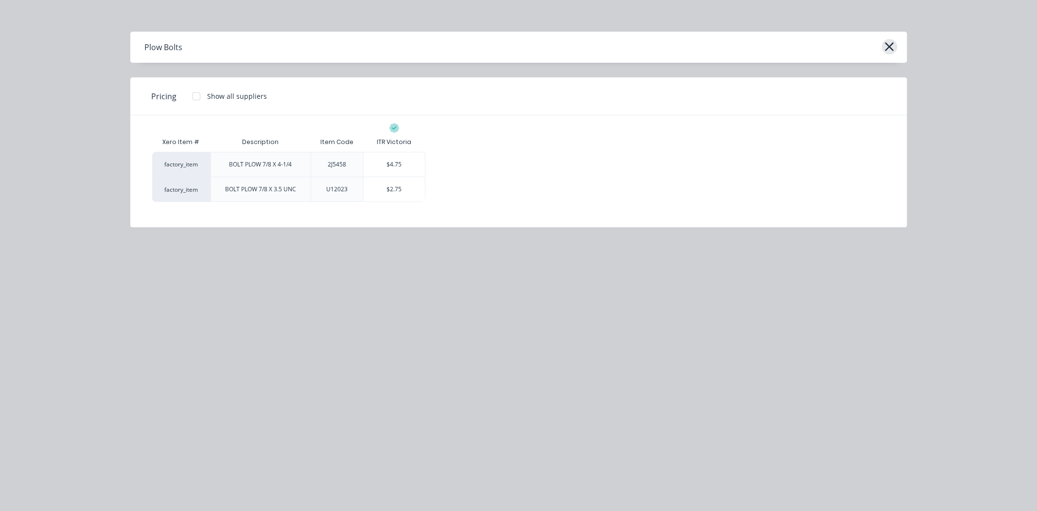
click at [887, 43] on icon "button" at bounding box center [890, 46] width 9 height 9
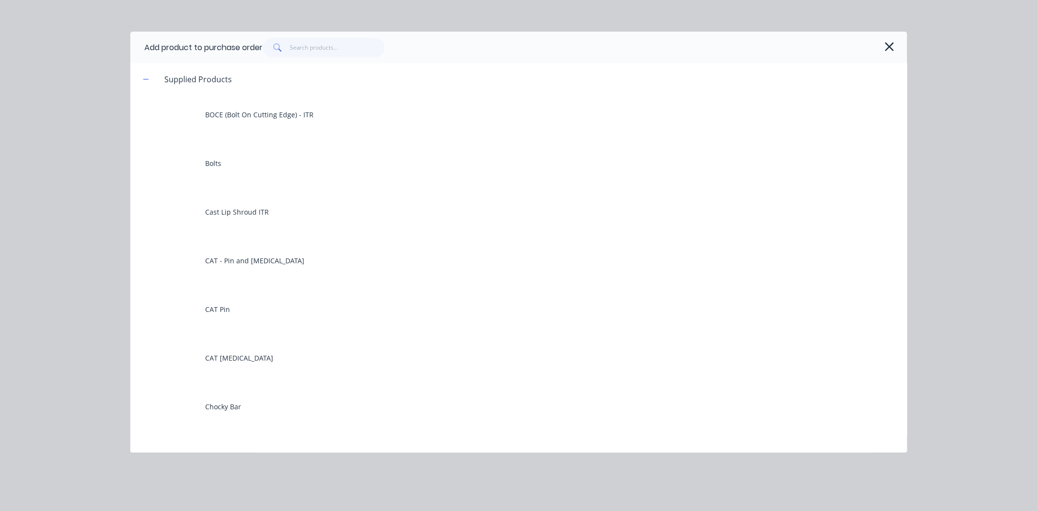
click at [888, 48] on icon "button" at bounding box center [890, 47] width 10 height 14
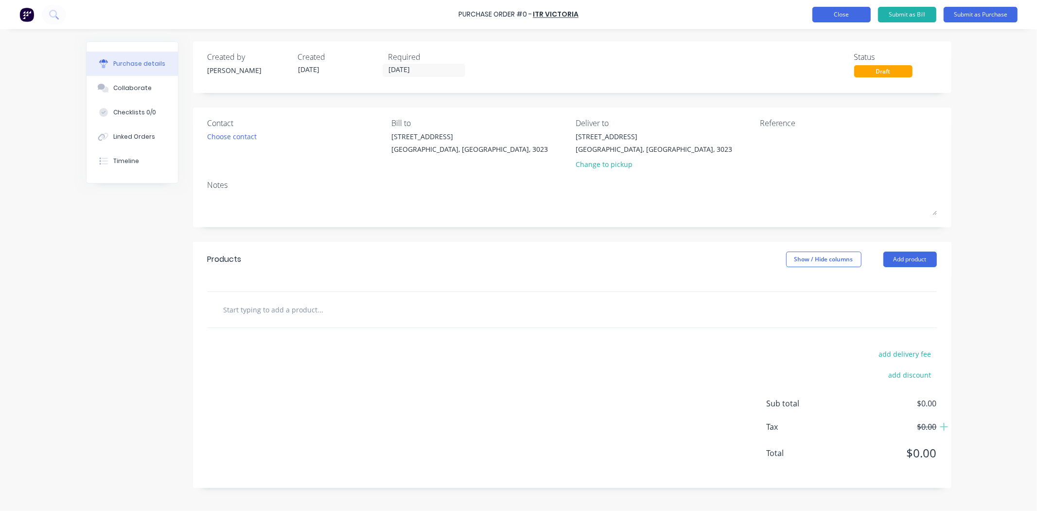
click at [849, 17] on button "Close" at bounding box center [842, 15] width 58 height 16
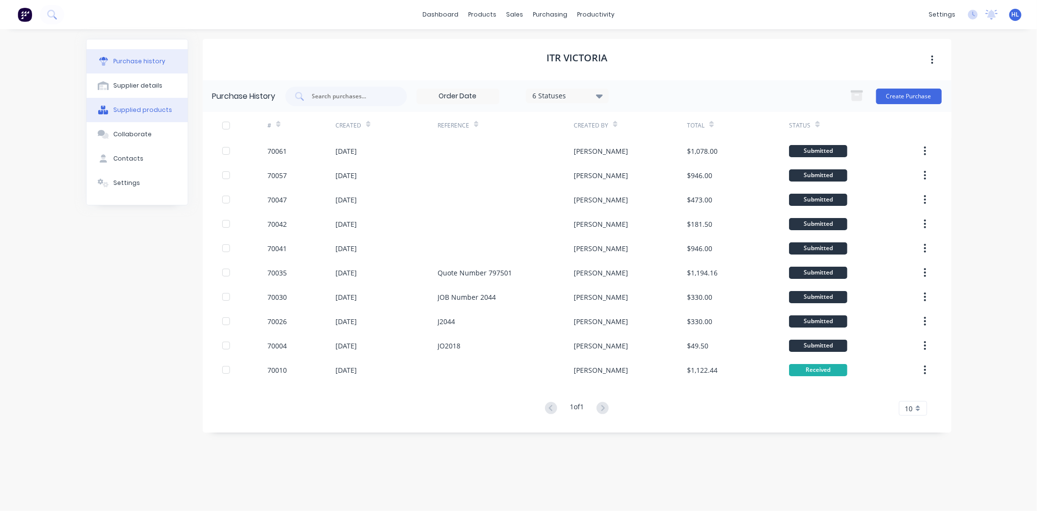
click at [144, 107] on div "Supplied products" at bounding box center [142, 110] width 59 height 9
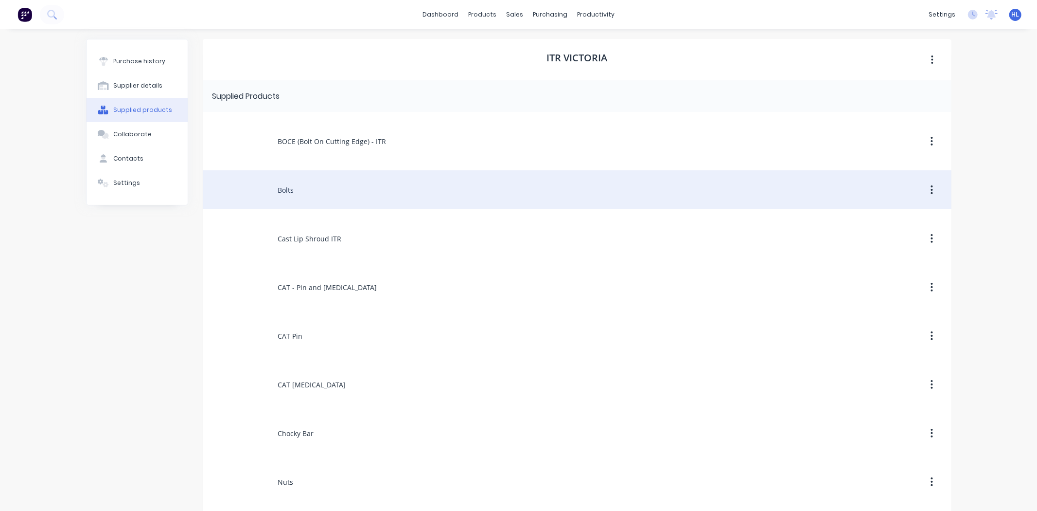
click at [333, 195] on div "Bolts" at bounding box center [577, 189] width 749 height 39
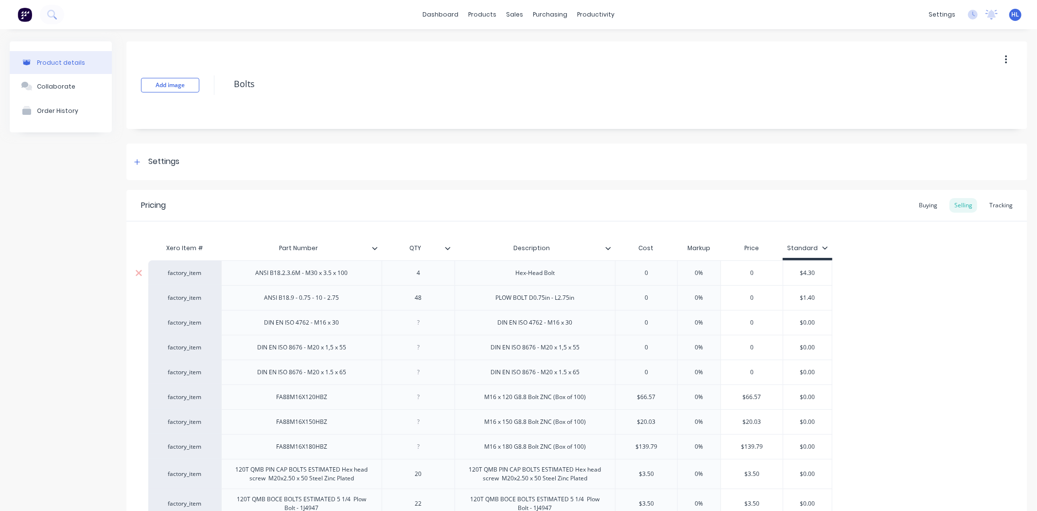
scroll to position [129, 0]
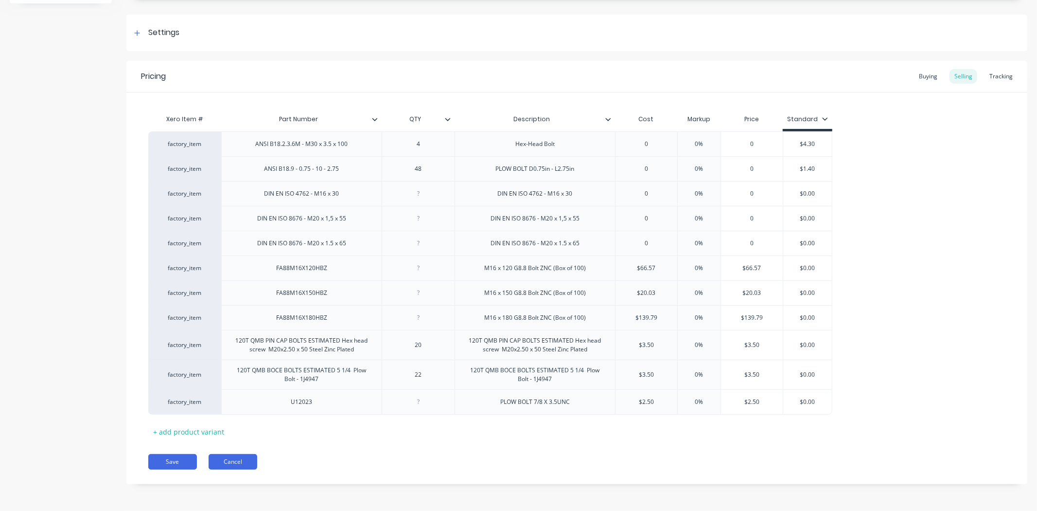
click at [246, 465] on button "Cancel" at bounding box center [233, 462] width 49 height 16
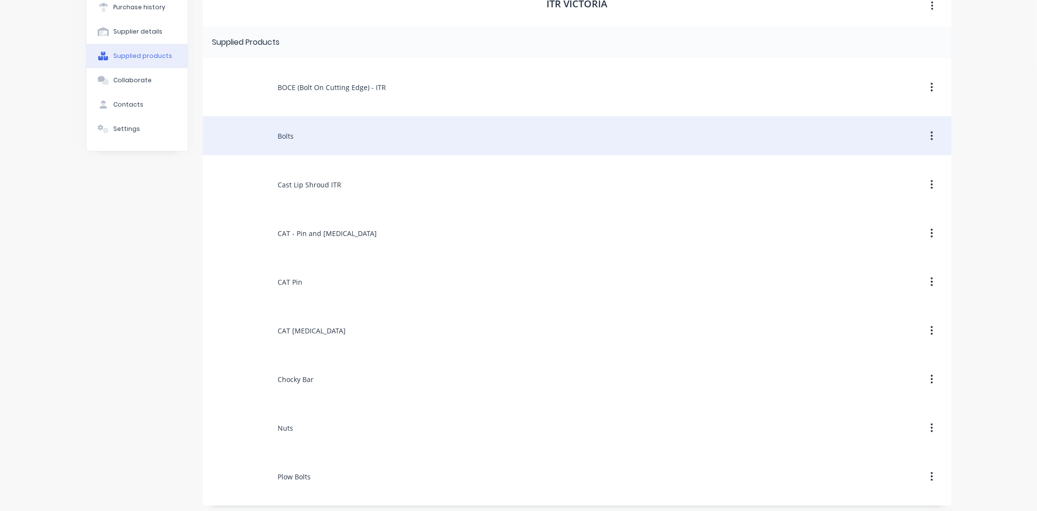
scroll to position [58, 0]
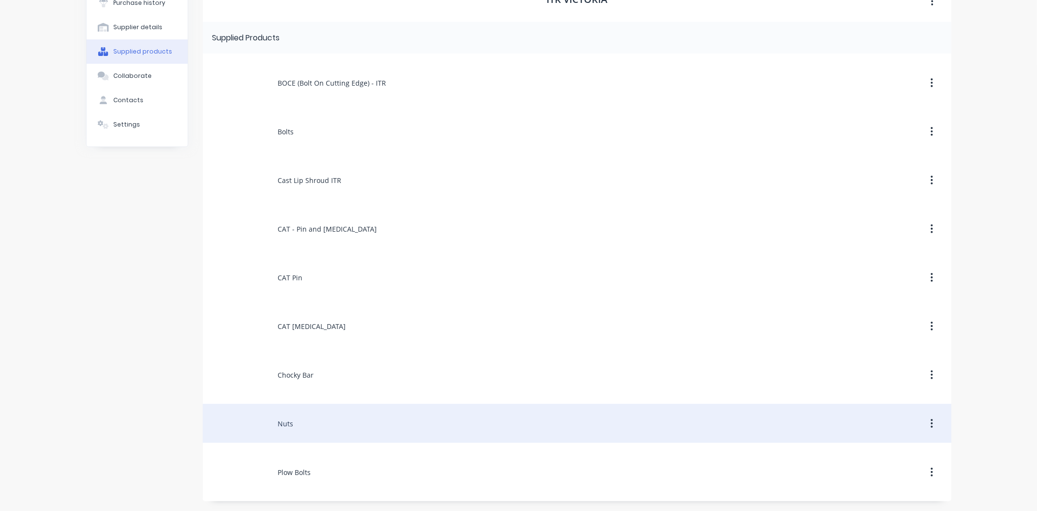
click at [317, 429] on div "Nuts" at bounding box center [577, 423] width 749 height 39
type textarea "x"
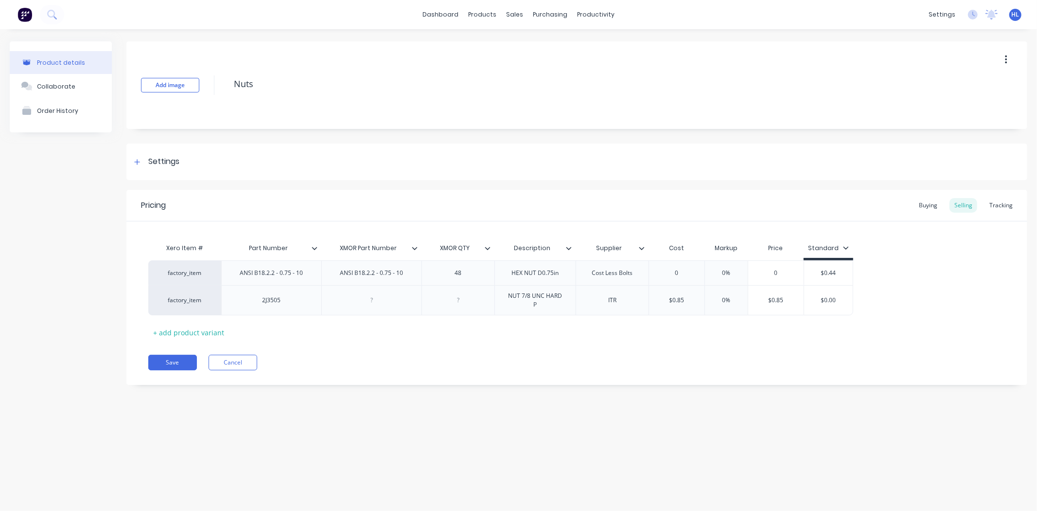
click at [416, 354] on div "Pricing Buying Selling Tracking Xero Item # Part Number XMOR Part Number XMOR Q…" at bounding box center [576, 287] width 901 height 195
click at [339, 347] on div "Pricing Buying Selling Tracking Xero Item # Part Number XMOR Part Number XMOR Q…" at bounding box center [576, 287] width 901 height 195
click at [344, 338] on div "Xero Item # Part Number XMOR Part Number XMOR QTY Description Supplier Cost Mar…" at bounding box center [576, 289] width 857 height 102
click at [150, 167] on div "Settings" at bounding box center [163, 162] width 31 height 12
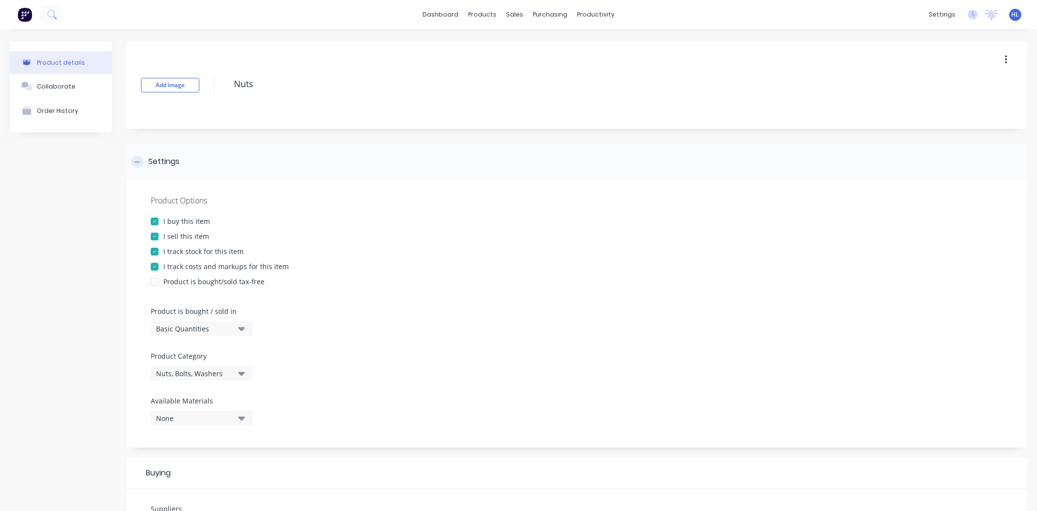
click at [175, 159] on div "Settings" at bounding box center [163, 162] width 31 height 12
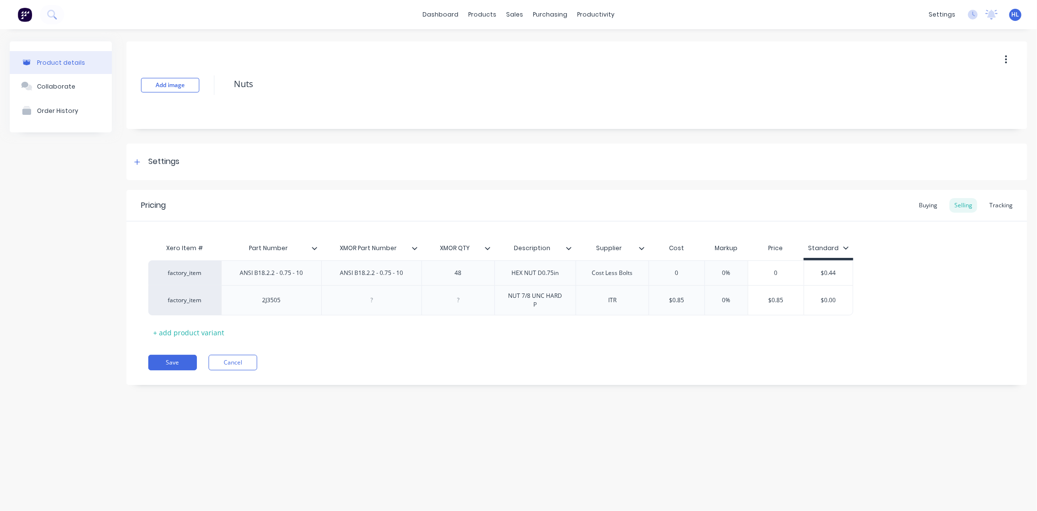
click at [354, 370] on div "Save Cancel" at bounding box center [587, 363] width 879 height 16
click at [254, 358] on button "Cancel" at bounding box center [233, 363] width 49 height 16
